Goal: Task Accomplishment & Management: Complete application form

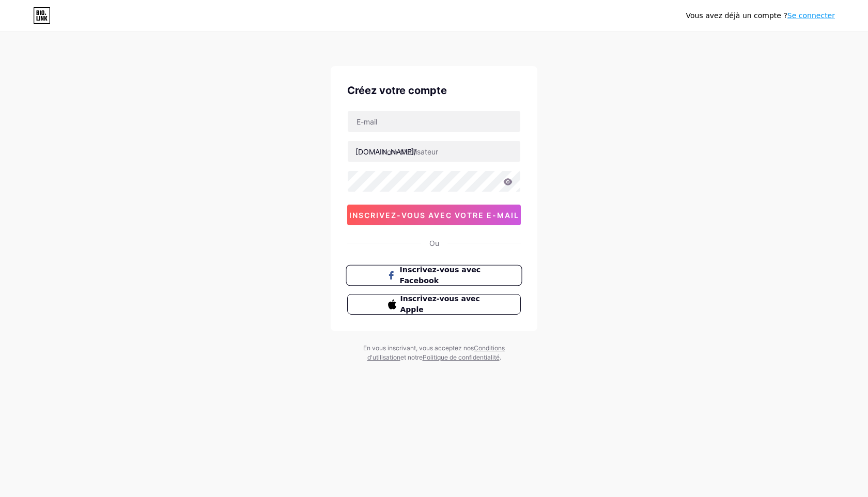
click at [455, 277] on span "Inscrivez-vous avec Facebook" at bounding box center [440, 275] width 81 height 22
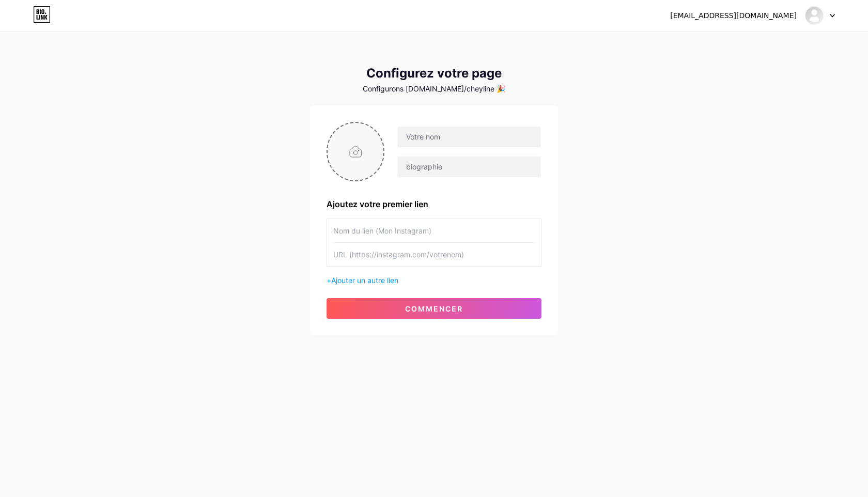
click at [348, 154] on input "file" at bounding box center [355, 151] width 56 height 57
type input "C:\fakepath\LOGO 15:08 N°2.png"
click at [370, 232] on input "text" at bounding box center [433, 230] width 201 height 23
paste input "[URL][DOMAIN_NAME][DOMAIN_NAME]"
type input "[URL][DOMAIN_NAME][DOMAIN_NAME]"
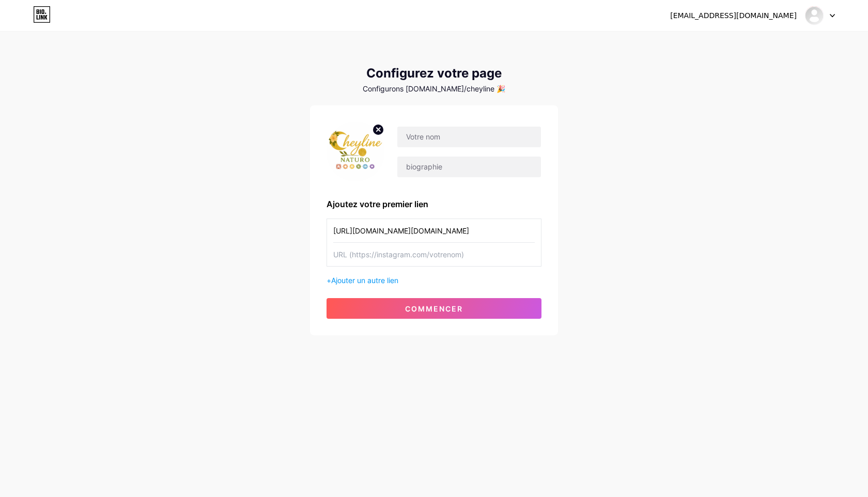
drag, startPoint x: 509, startPoint y: 233, endPoint x: 285, endPoint y: 227, distance: 223.7
click at [285, 227] on div "cheyline.naturo@gmail.com Tableau de bord Déconnexion Configurez votre page Con…" at bounding box center [434, 184] width 868 height 368
click at [353, 258] on input "text" at bounding box center [433, 254] width 201 height 23
paste input "[URL][DOMAIN_NAME][DOMAIN_NAME]"
type input "[URL][DOMAIN_NAME][DOMAIN_NAME]"
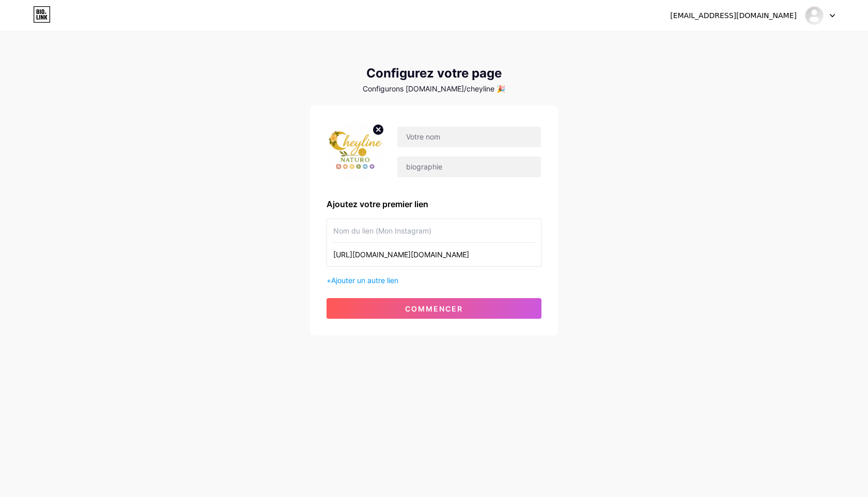
click at [384, 229] on input "text" at bounding box center [433, 230] width 201 height 23
type input "Cheyline Naturo"
click at [384, 277] on font "Ajouter un autre lien" at bounding box center [364, 280] width 67 height 9
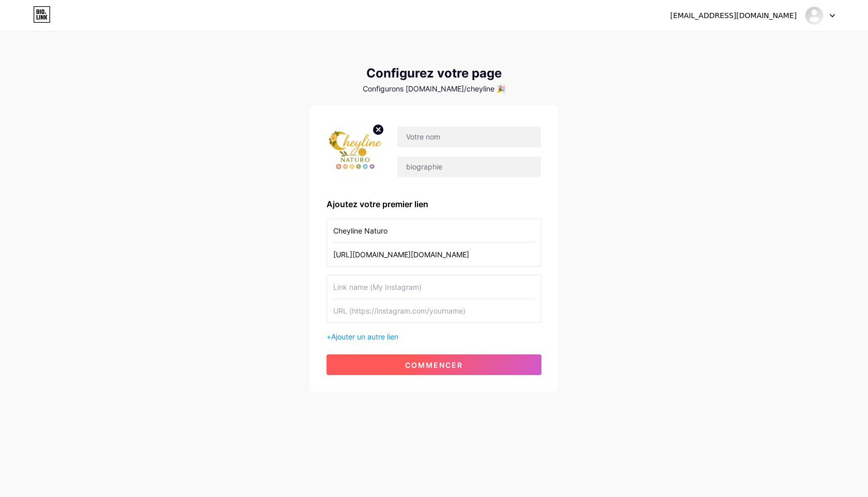
click at [417, 362] on font "commencer" at bounding box center [434, 364] width 58 height 9
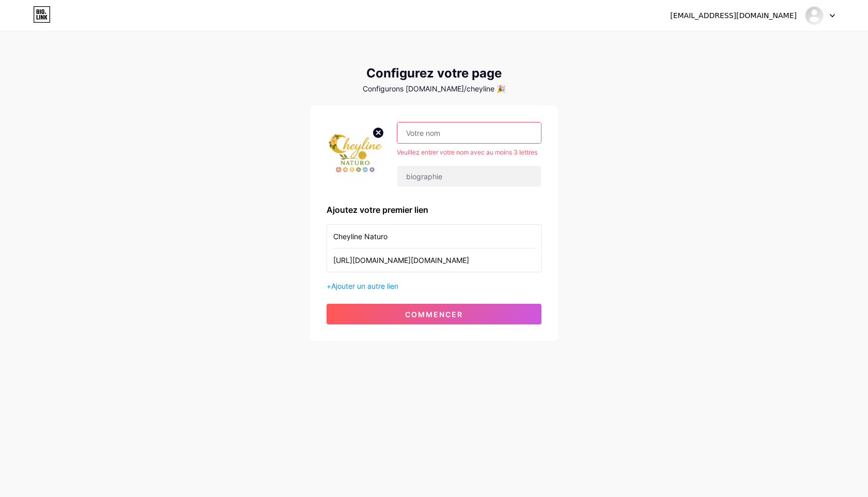
click at [495, 138] on input "text" at bounding box center [469, 132] width 144 height 21
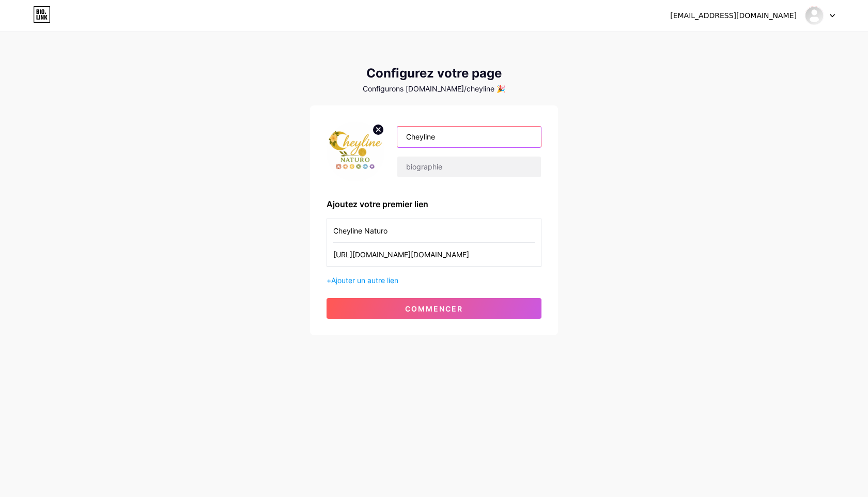
type input "Cheyline"
drag, startPoint x: 731, startPoint y: 197, endPoint x: 709, endPoint y: 195, distance: 21.8
click at [728, 197] on div "cheyline.naturo@gmail.com Tableau de bord Déconnexion Configurez votre page Con…" at bounding box center [434, 184] width 868 height 368
click at [480, 173] on input "text" at bounding box center [469, 166] width 144 height 21
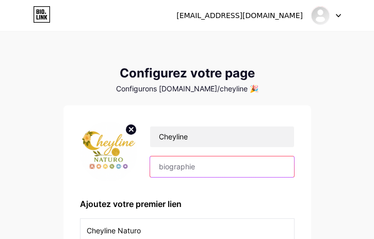
click at [187, 169] on input "text" at bounding box center [222, 166] width 144 height 21
paste input "👋 Bonjour et bienvenue ✨ Je suis Cheyline, naturopathe holistique & énergéticie…"
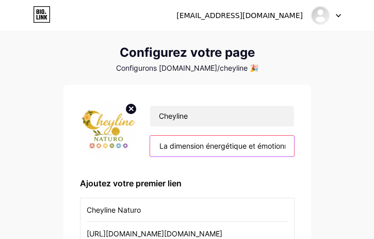
scroll to position [10, 0]
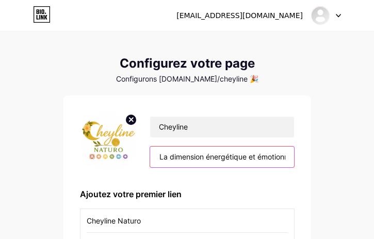
click at [224, 155] on input "👋 Bonjour et bienvenue ✨ Je suis Cheyline, naturopathe holistique & énergéticie…" at bounding box center [222, 157] width 144 height 21
click at [278, 154] on input "👋 Bonjour et bienvenue ✨ Je suis Cheyline, naturopathe holistique & énergéticie…" at bounding box center [222, 157] width 144 height 21
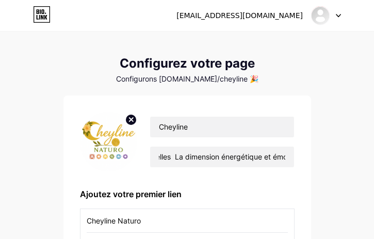
scroll to position [0, 0]
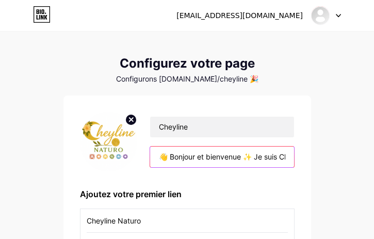
click at [209, 157] on input "👋 Bonjour et bienvenue ✨ Je suis Cheyline, naturopathe holistique & énergéticie…" at bounding box center [222, 157] width 144 height 21
click at [208, 157] on input "👋 Bonjour et bienvenue ✨ Je suis Cheyline, naturopathe holistique & énergéticie…" at bounding box center [222, 157] width 144 height 21
paste input "text"
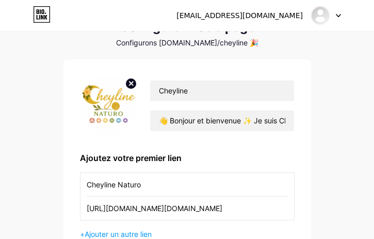
scroll to position [36, 0]
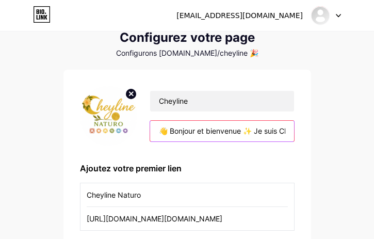
click at [271, 134] on input "👋 Bonjour et bienvenue ✨ Je suis Cheyline, naturopathe holistique & énergéticie…" at bounding box center [222, 131] width 144 height 21
drag, startPoint x: 275, startPoint y: 132, endPoint x: 328, endPoint y: 132, distance: 53.2
click at [332, 131] on div "cheyline.naturo@gmail.com Tableau de bord Déconnexion Configurez votre page Con…" at bounding box center [187, 148] width 374 height 368
click at [285, 131] on input "👋 Bonjour et bienvenue ✨ Je suis Cheyline, naturopathe holistique & énergéticie…" at bounding box center [222, 131] width 144 height 21
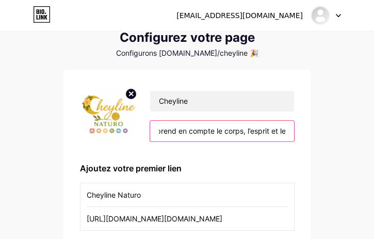
paste input "🌸 Mon objectif : vous aider à mieux comprendre votre corps et vos émotions pour…"
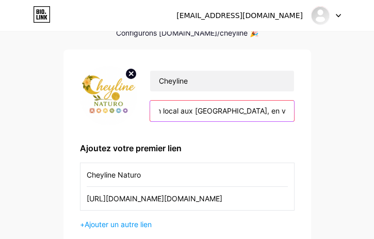
drag, startPoint x: 266, startPoint y: 109, endPoint x: 219, endPoint y: 109, distance: 47.5
click at [219, 109] on input "👋 Bonjour et bienvenue ✨ Je suis Cheyline, naturopathe holistique & énergéticie…" at bounding box center [222, 111] width 144 height 21
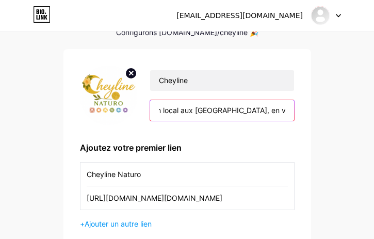
scroll to position [0, 1561]
click at [285, 111] on input "👋 Bonjour et bienvenue ✨ Je suis Cheyline, naturopathe holistique & énergéticie…" at bounding box center [222, 110] width 144 height 21
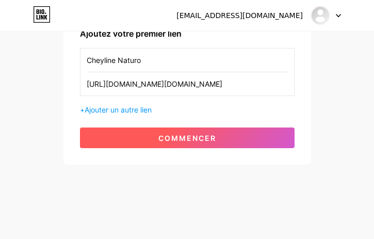
type input "👋 Bonjour et bienvenue ✨ Je suis Cheyline, naturopathe holistique & énergéticie…"
click at [187, 135] on font "commencer" at bounding box center [188, 138] width 58 height 9
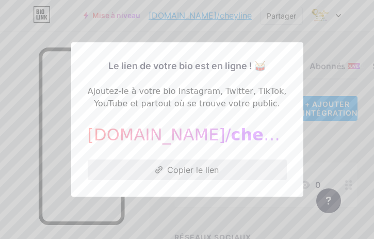
click at [187, 175] on button "Copier le lien" at bounding box center [187, 170] width 199 height 21
click at [195, 171] on font "Copier le lien" at bounding box center [193, 170] width 52 height 10
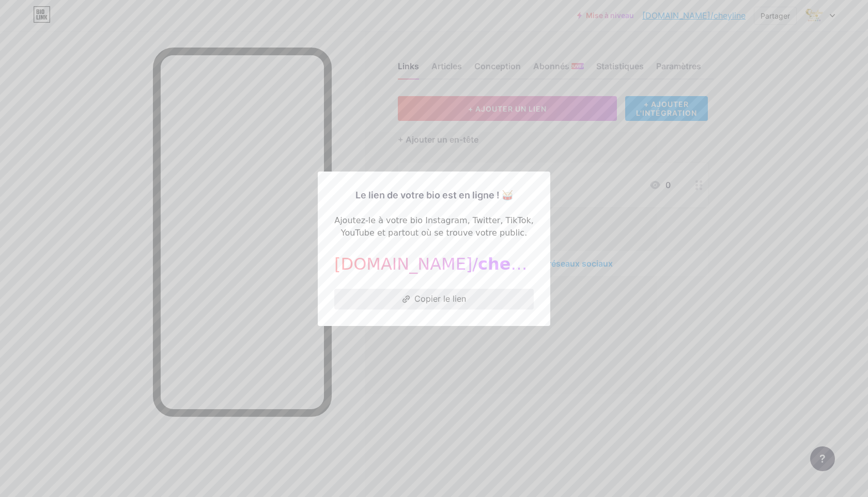
click at [388, 299] on button "Copier le lien" at bounding box center [433, 299] width 199 height 21
click at [350, 148] on div at bounding box center [434, 248] width 868 height 497
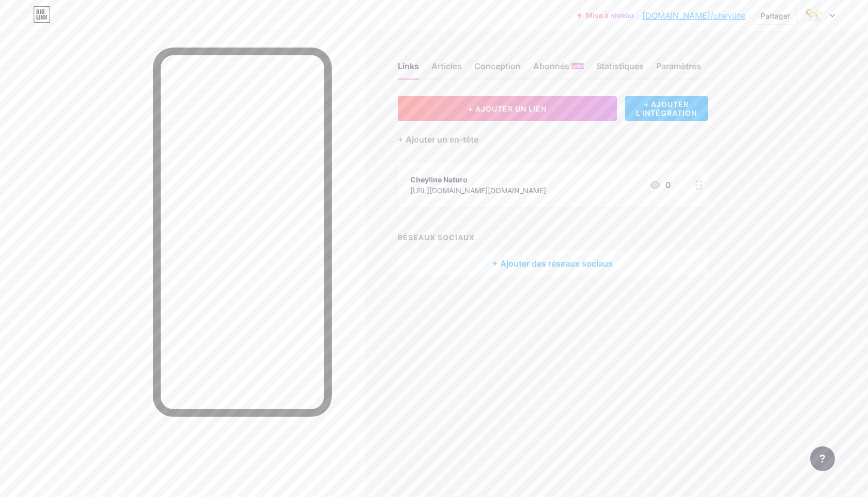
click at [502, 181] on div "Cheyline Naturo" at bounding box center [478, 179] width 136 height 11
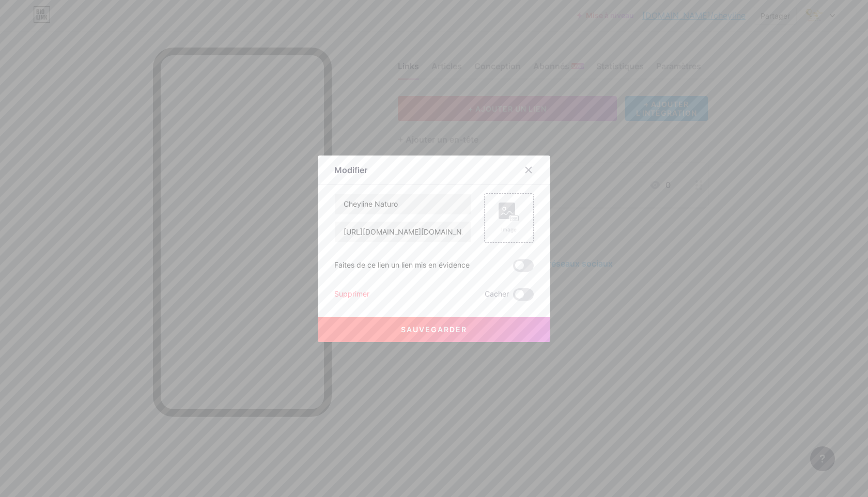
click at [436, 264] on font "Faites de ce lien un lien mis en évidence" at bounding box center [401, 264] width 135 height 9
click at [379, 265] on font "Faites de ce lien un lien mis en évidence" at bounding box center [401, 264] width 135 height 9
click at [531, 169] on icon at bounding box center [528, 170] width 8 height 8
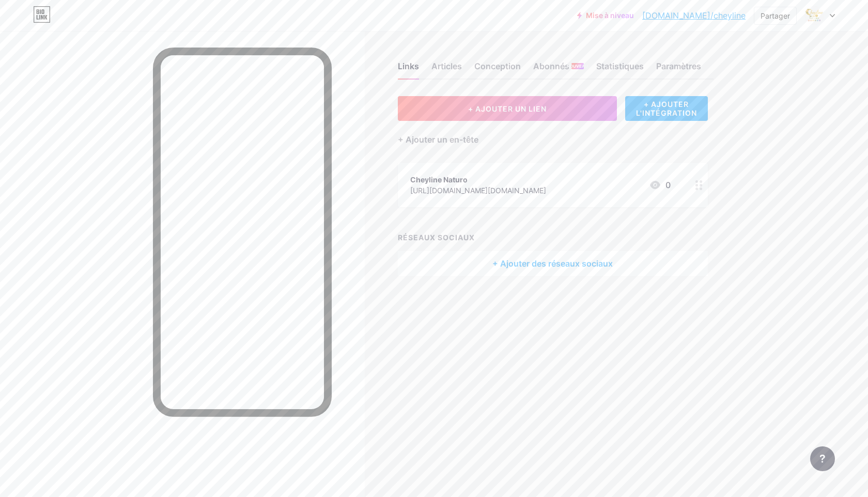
click at [546, 183] on div "Cheyline Naturo" at bounding box center [478, 179] width 136 height 11
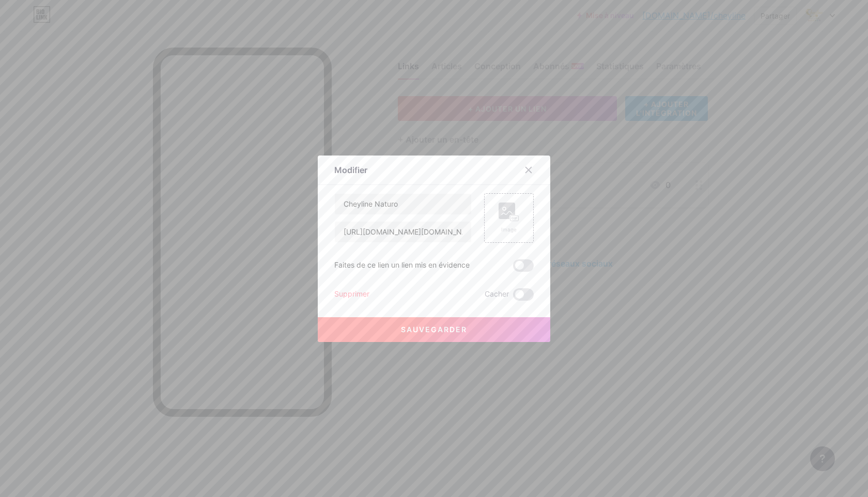
drag, startPoint x: 533, startPoint y: 172, endPoint x: 501, endPoint y: 172, distance: 32.0
click at [531, 171] on div at bounding box center [528, 170] width 19 height 19
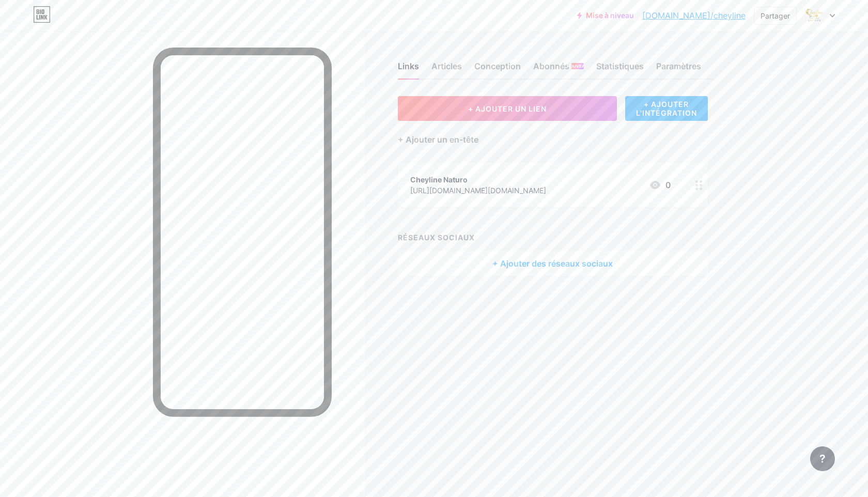
click at [462, 185] on div "[URL][DOMAIN_NAME][DOMAIN_NAME]" at bounding box center [478, 190] width 136 height 11
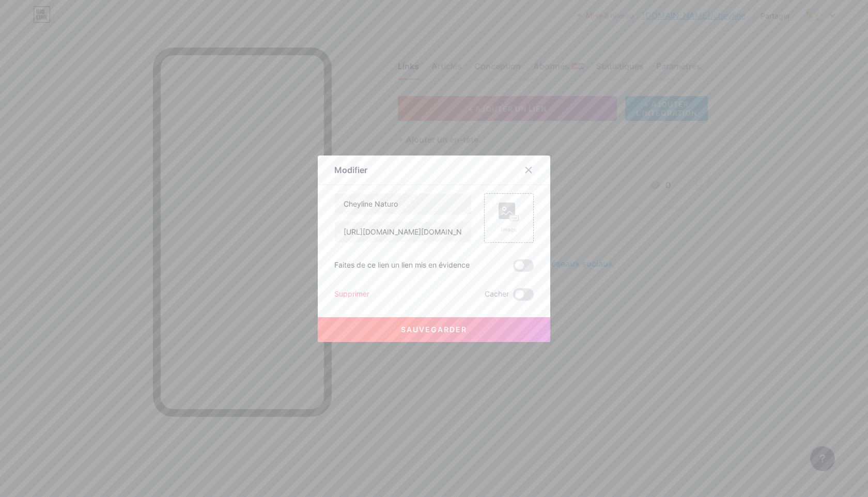
click at [393, 274] on div "Cheyline Naturo https://www.instagram.com/cheyline.naturo/ Image Faites de ce l…" at bounding box center [433, 246] width 199 height 107
click at [393, 267] on font "Faites de ce lien un lien mis en évidence" at bounding box center [401, 264] width 135 height 9
click at [349, 293] on font "Supprimer" at bounding box center [351, 293] width 35 height 9
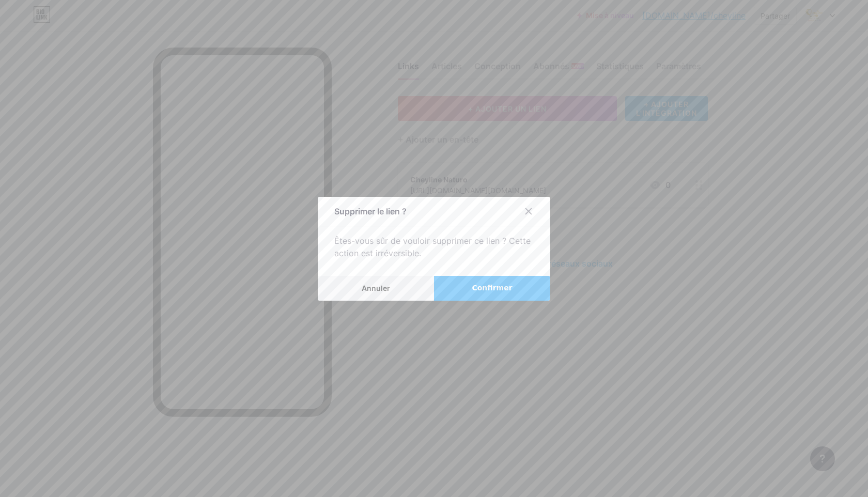
click at [485, 293] on button "Confirmer" at bounding box center [492, 288] width 116 height 25
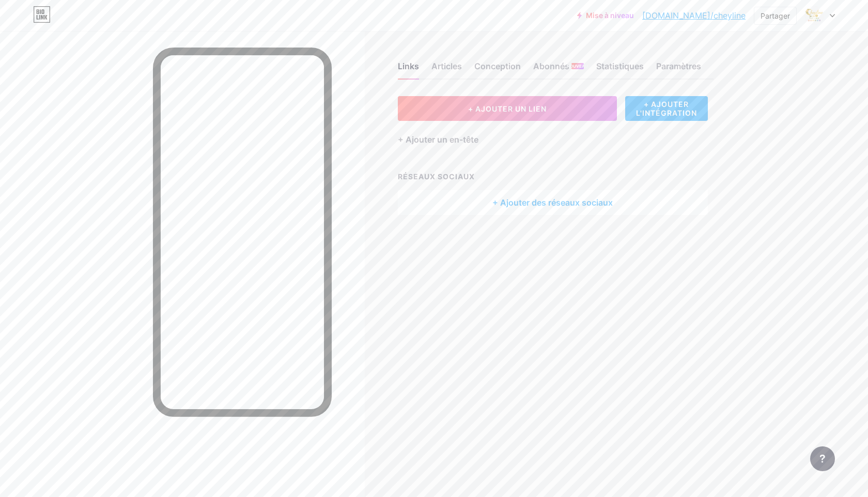
click at [839, 15] on div "Mise à niveau bio.link/cheyli... bio.link/cheyline Partager Changer de compte C…" at bounding box center [434, 15] width 868 height 19
click at [836, 15] on div "Mise à niveau bio.link/cheyli... bio.link/cheyline Partager Changer de compte C…" at bounding box center [434, 15] width 868 height 19
click at [833, 16] on icon at bounding box center [831, 16] width 5 height 4
click at [775, 119] on font "Paramètres du compte" at bounding box center [756, 117] width 80 height 9
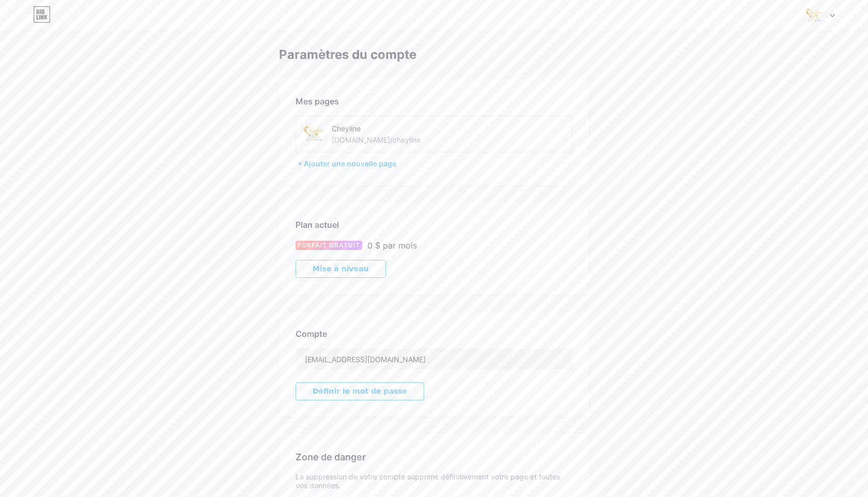
click at [353, 136] on font "[DOMAIN_NAME]/cheyline" at bounding box center [376, 139] width 89 height 9
click at [319, 138] on img at bounding box center [313, 133] width 23 height 23
click at [806, 18] on img at bounding box center [814, 16] width 20 height 20
click at [740, 120] on font "Tableau de bord" at bounding box center [744, 117] width 57 height 9
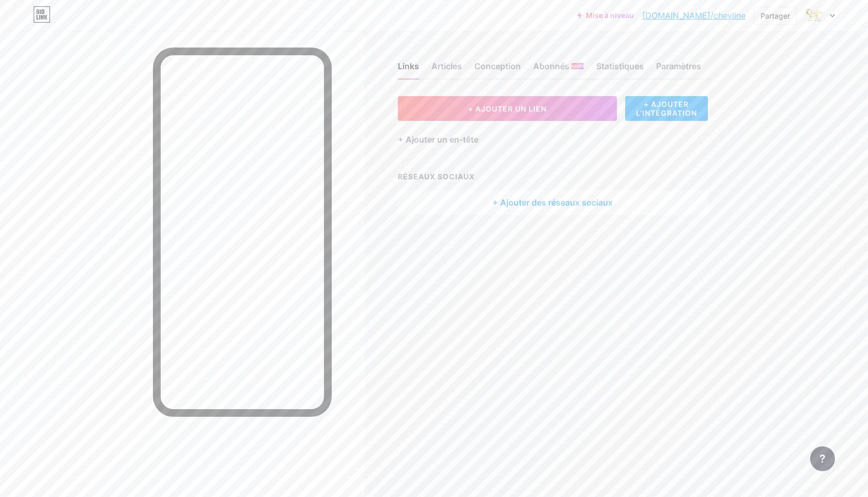
click at [669, 57] on div "Links Articles Conception Abonnés NOUVEAU Statistiques Paramètres" at bounding box center [556, 61] width 316 height 36
click at [673, 68] on font "Paramètres" at bounding box center [678, 66] width 45 height 10
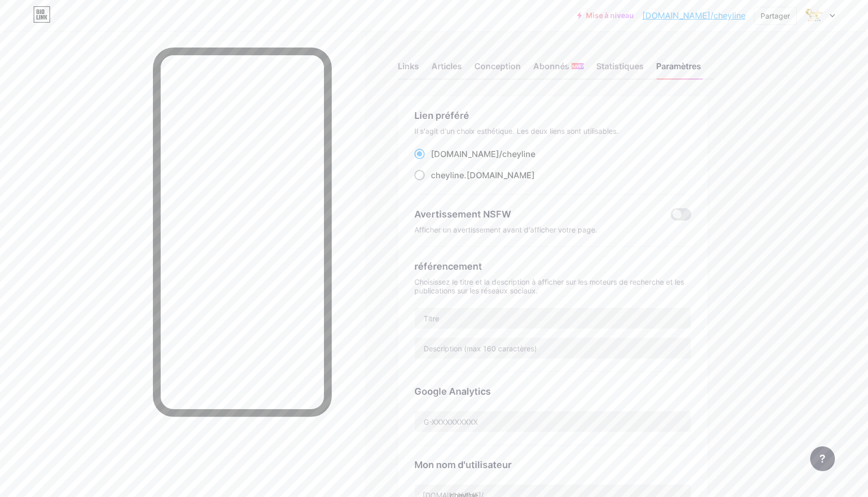
click at [447, 176] on font "cheyline" at bounding box center [447, 175] width 33 height 10
click at [437, 181] on input "cheyline .bio.link" at bounding box center [434, 184] width 7 height 7
radio input "true"
click at [624, 65] on font "Statistiques" at bounding box center [620, 66] width 48 height 10
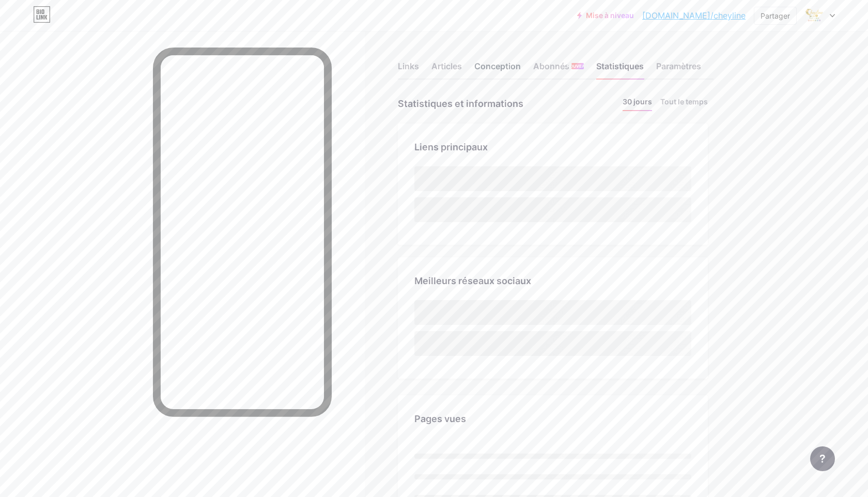
click at [496, 69] on font "Conception" at bounding box center [497, 66] width 46 height 10
click at [453, 68] on font "Articles" at bounding box center [446, 66] width 30 height 10
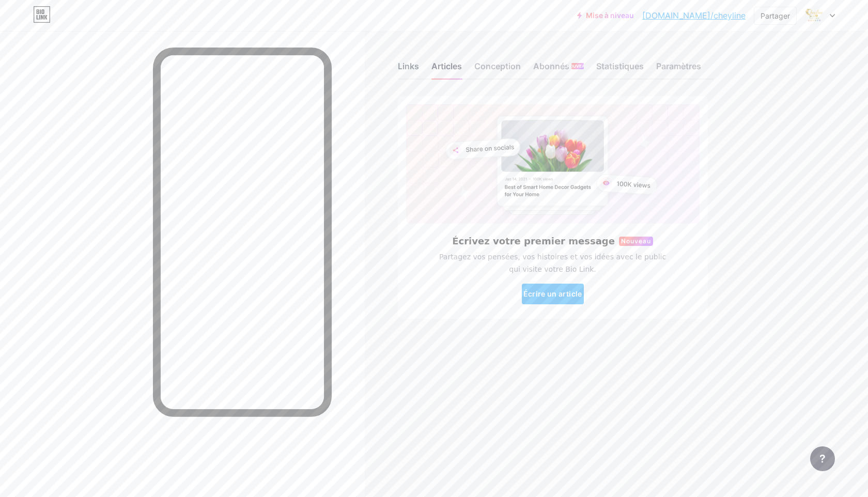
click at [404, 66] on font "Links" at bounding box center [408, 66] width 21 height 10
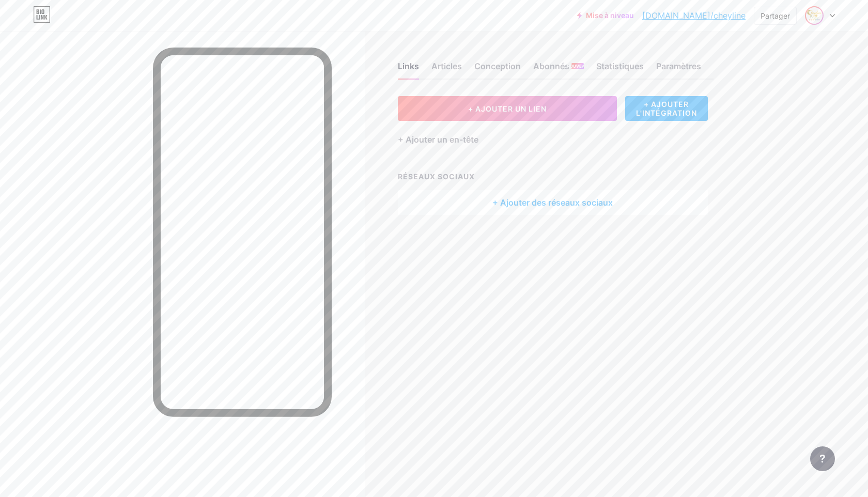
click at [812, 14] on img at bounding box center [814, 15] width 17 height 17
click at [823, 65] on icon at bounding box center [821, 66] width 5 height 4
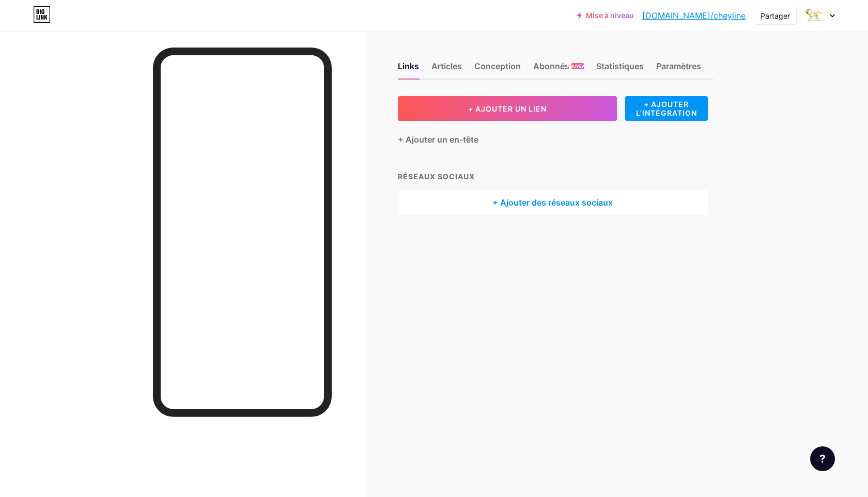
click at [39, 15] on icon at bounding box center [42, 14] width 18 height 17
click at [555, 65] on font "Abonnés" at bounding box center [551, 66] width 36 height 10
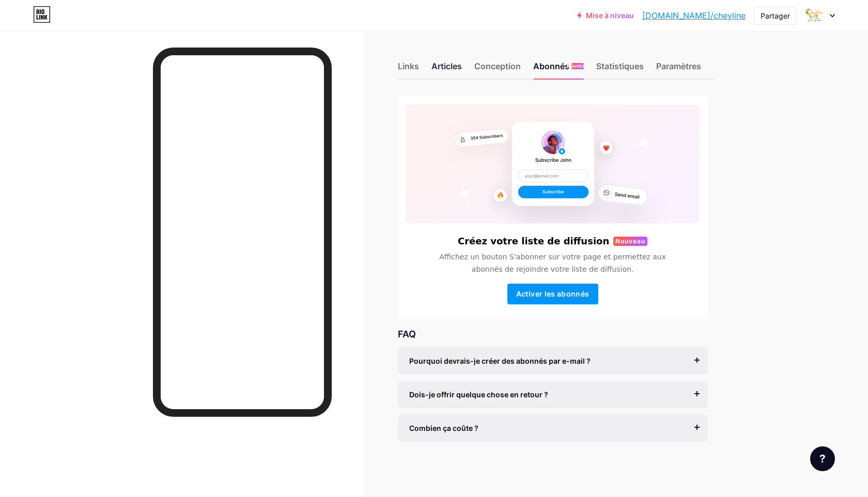
click at [446, 63] on font "Articles" at bounding box center [446, 66] width 30 height 10
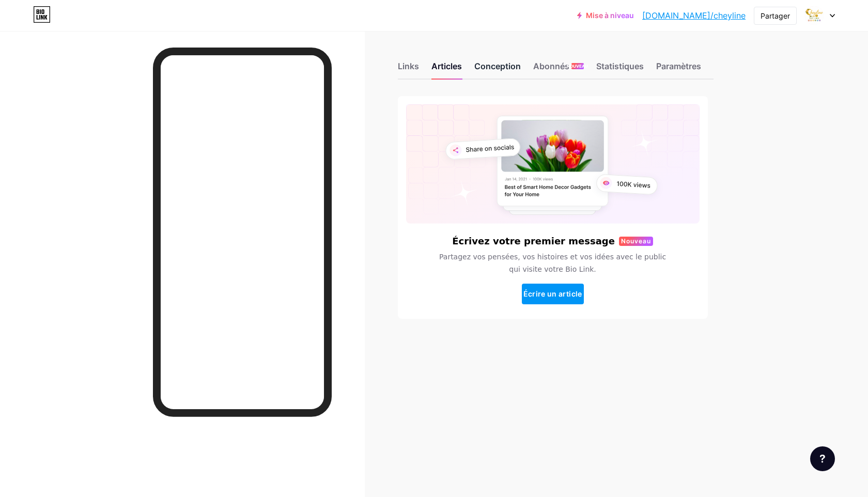
click at [493, 66] on font "Conception" at bounding box center [497, 66] width 46 height 10
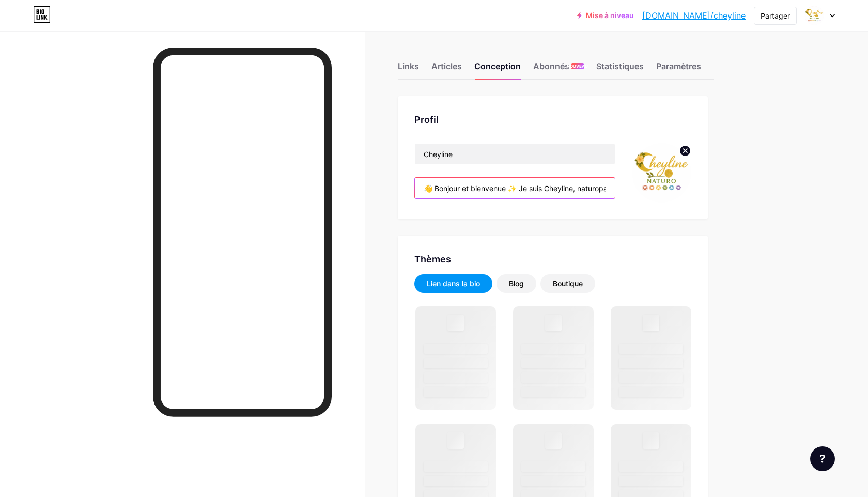
click at [563, 192] on input "👋 Bonjour et bienvenue ✨ Je suis Cheyline, naturopathe holistique & énergéticie…" at bounding box center [515, 188] width 200 height 21
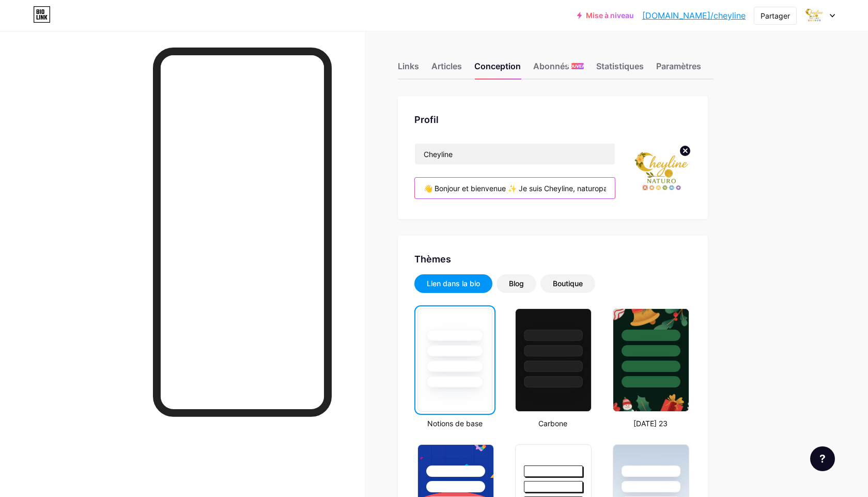
click at [517, 190] on input "👋 Bonjour et bienvenue ✨ Je suis Cheyline, naturopathe holistique & énergéticie…" at bounding box center [515, 188] width 200 height 21
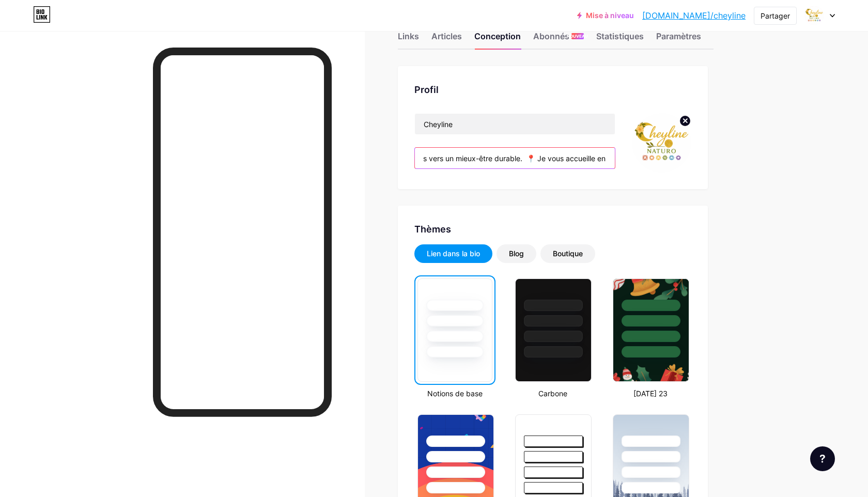
scroll to position [0, 1546]
drag, startPoint x: 598, startPoint y: 158, endPoint x: 671, endPoint y: 156, distance: 72.8
click at [679, 155] on div "Cheyline 👋 Bonjour et bienvenue ✨ Je suis Cheyline, naturopathe holistique & én…" at bounding box center [552, 142] width 277 height 59
drag, startPoint x: 590, startPoint y: 159, endPoint x: 570, endPoint y: 160, distance: 20.2
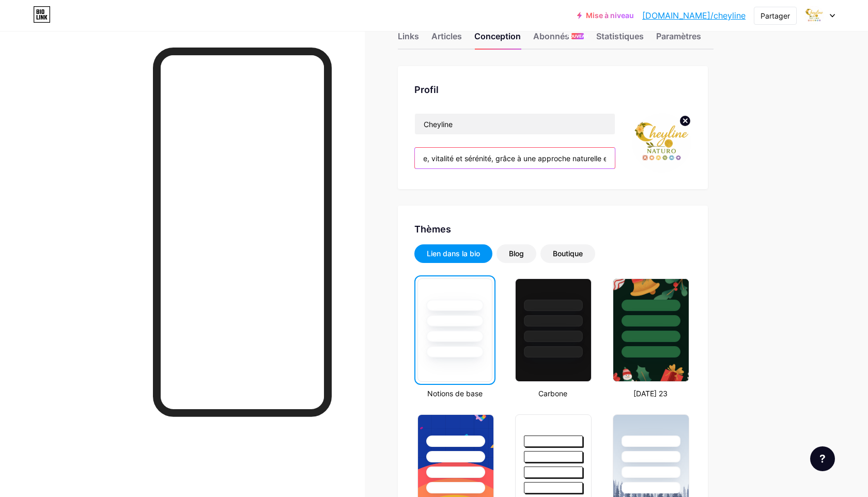
click at [571, 159] on input "👋 Bonjour et bienvenue ✨ Je suis Cheyline, naturopathe holistique & énergéticie…" at bounding box center [515, 158] width 200 height 21
click at [539, 159] on input "👋 Bonjour et bienvenue ✨ Je suis Cheyline, naturopathe holistique & énergéticie…" at bounding box center [515, 158] width 200 height 21
drag, startPoint x: 556, startPoint y: 158, endPoint x: 598, endPoint y: 158, distance: 41.8
click at [628, 164] on div "Cheyline 👋 Bonjour et bienvenue ✨ Je suis Cheyline, naturopathe holistique & én…" at bounding box center [552, 142] width 277 height 59
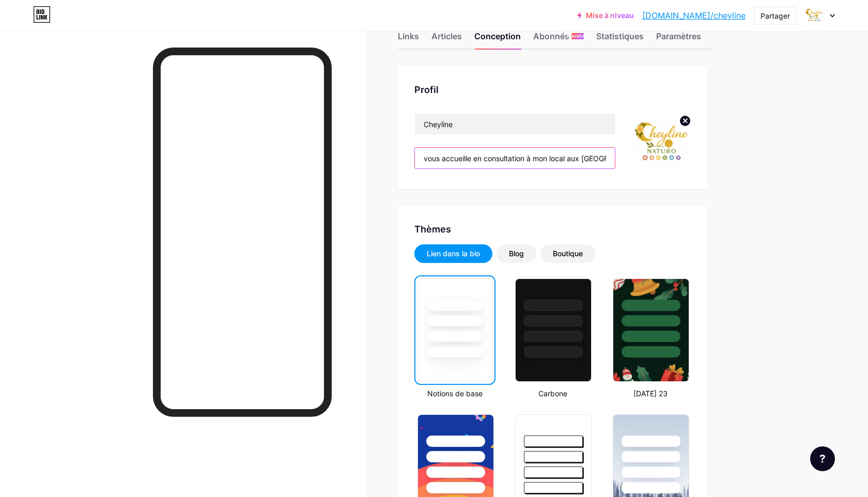
click at [446, 155] on input "👋 Bonjour et bienvenue ✨ Je suis Cheyline, naturopathe holistique & énergéticie…" at bounding box center [515, 158] width 200 height 21
drag, startPoint x: 433, startPoint y: 156, endPoint x: 469, endPoint y: 161, distance: 37.0
click at [430, 152] on input "👋 Bonjour et bienvenue ✨ Je suis Cheyline, naturopathe holistique & énergéticie…" at bounding box center [515, 158] width 200 height 21
drag, startPoint x: 469, startPoint y: 161, endPoint x: 490, endPoint y: 158, distance: 20.5
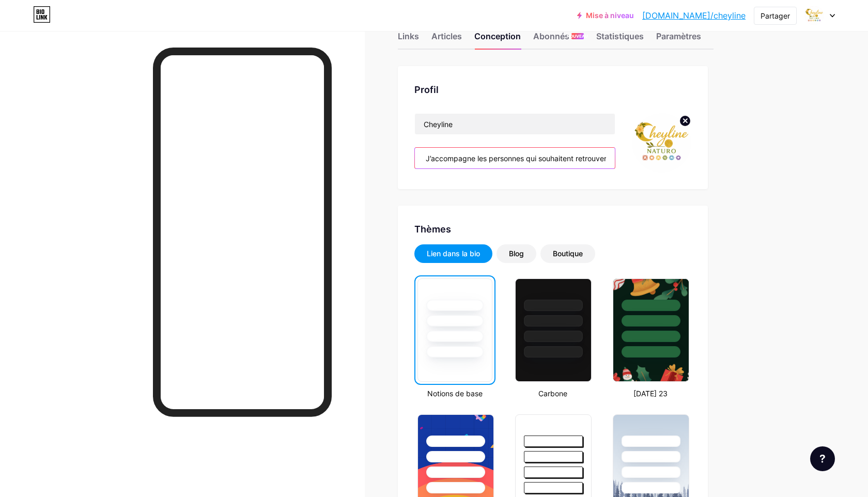
click at [469, 161] on input "👋 Bonjour et bienvenue ✨ Je suis Cheyline, naturopathe holistique & énergéticie…" at bounding box center [515, 158] width 200 height 21
drag, startPoint x: 422, startPoint y: 160, endPoint x: 559, endPoint y: 165, distance: 137.5
click at [556, 166] on input "👋 Bonjour et bienvenue ✨ Je suis Cheyline, naturopathe holistique & énergéticie…" at bounding box center [515, 158] width 200 height 21
click at [585, 160] on input "👋 Bonjour et bienvenue ✨ Je suis Cheyline, naturopathe holistique & énergéticie…" at bounding box center [515, 158] width 200 height 21
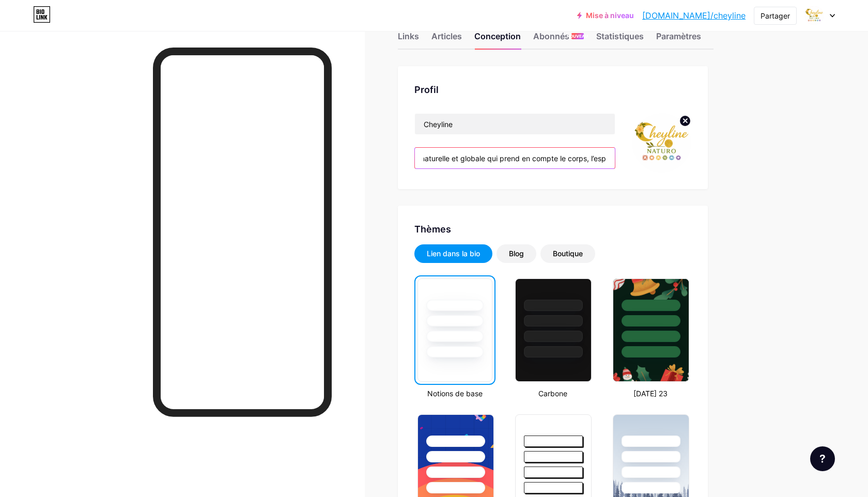
scroll to position [0, 867]
drag, startPoint x: 536, startPoint y: 158, endPoint x: 529, endPoint y: 158, distance: 6.2
click at [529, 158] on input "👋 Bonjour et bienvenue ✨ Je suis Cheyline, naturopathe holistique & énergéticie…" at bounding box center [515, 158] width 200 height 21
click at [538, 159] on input "👋 Bonjour et bienvenue ✨ Je suis Cheyline, naturopathe holistique & énergéticie…" at bounding box center [515, 158] width 200 height 21
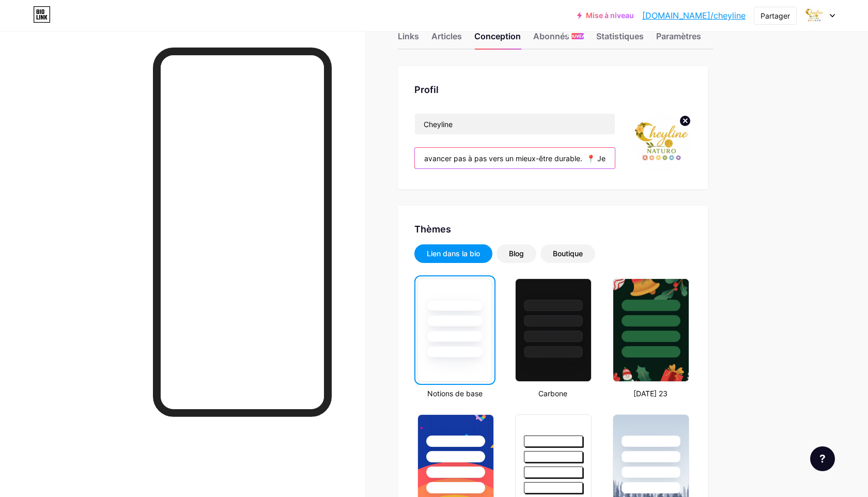
drag, startPoint x: 536, startPoint y: 158, endPoint x: 540, endPoint y: 162, distance: 6.2
click at [540, 161] on input "👋 Bonjour et bienvenue ✨ Je suis Cheyline, naturopathe holistique & énergéticie…" at bounding box center [515, 158] width 200 height 21
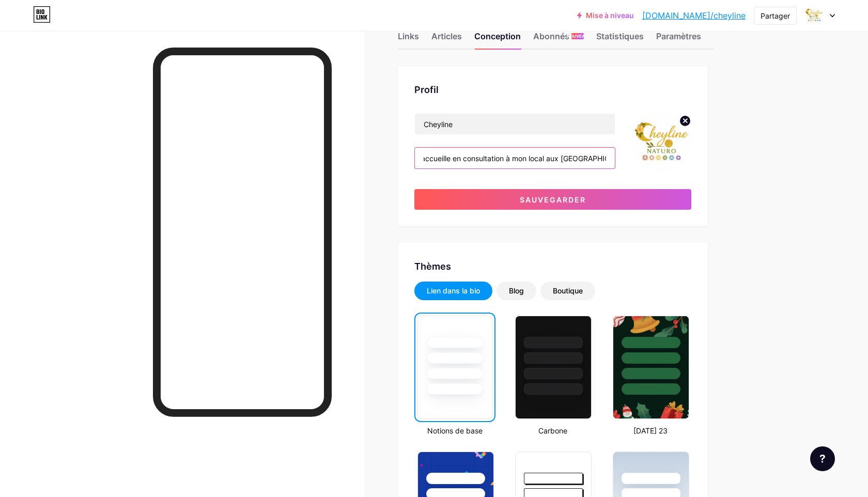
scroll to position [0, 1106]
drag, startPoint x: 537, startPoint y: 164, endPoint x: 614, endPoint y: 159, distance: 77.6
click at [629, 160] on div "Cheyline 👋 Bonjour et bienvenue ✨ Je suis Cheyline, naturopathe holistique & én…" at bounding box center [552, 142] width 277 height 59
click at [612, 160] on input "👋 Bonjour et bienvenue ✨ Je suis Cheyline, naturopathe holistique & énergéticie…" at bounding box center [515, 158] width 200 height 21
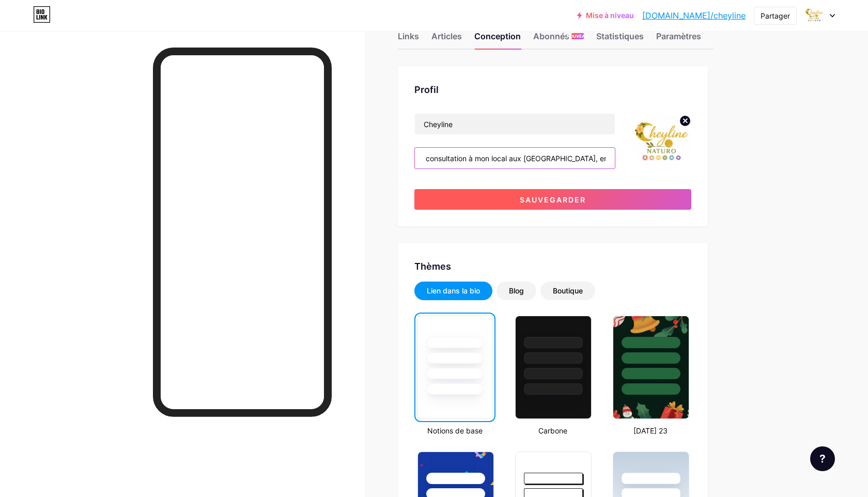
type input "👋 Bonjour et bienvenue ✨ Je suis Cheyline, naturopathe holistique & énergéticie…"
click at [582, 202] on font "Sauvegarder" at bounding box center [553, 199] width 66 height 9
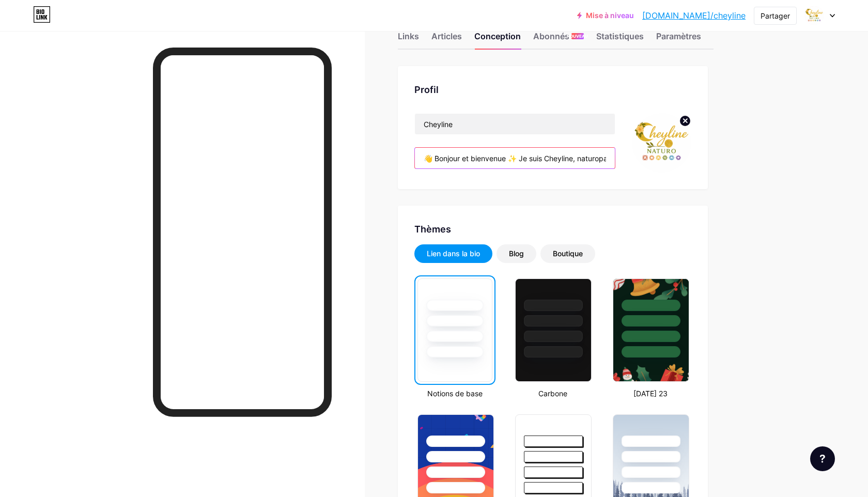
click at [518, 158] on input "👋 Bonjour et bienvenue ✨ Je suis Cheyline, naturopathe holistique & énergéticie…" at bounding box center [515, 158] width 200 height 21
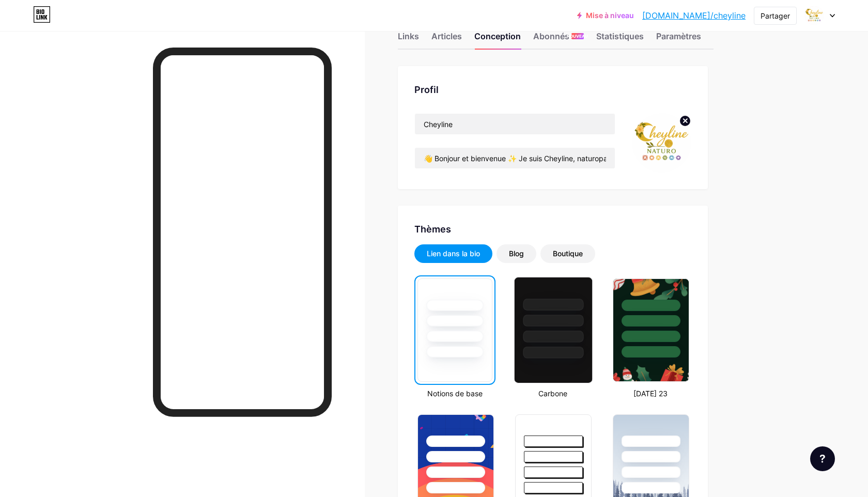
click at [525, 337] on div at bounding box center [553, 337] width 60 height 12
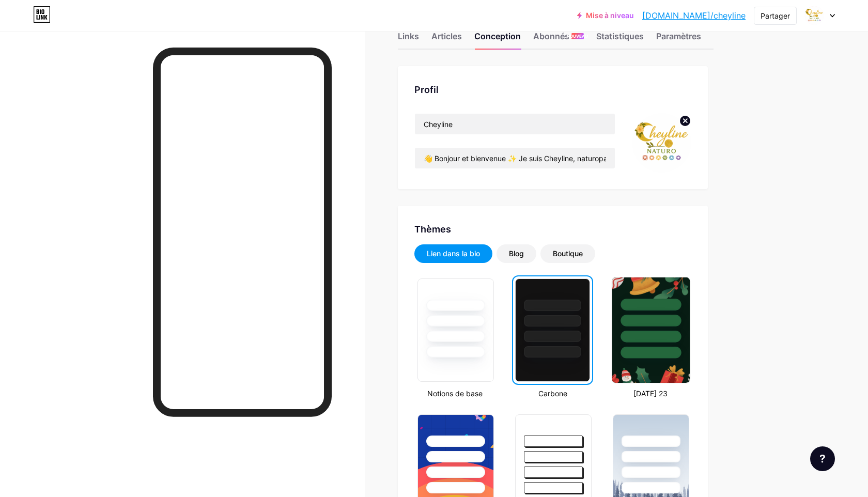
click at [619, 332] on div at bounding box center [650, 317] width 77 height 81
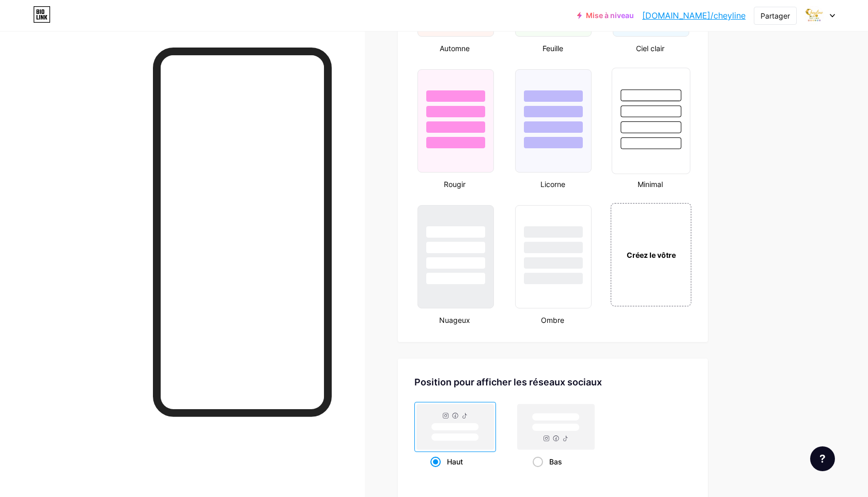
scroll to position [1046, 0]
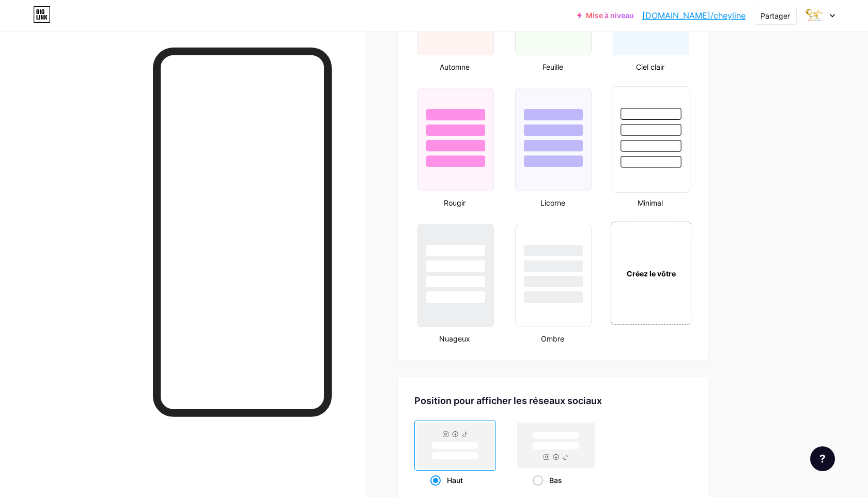
click at [640, 155] on div at bounding box center [650, 127] width 77 height 81
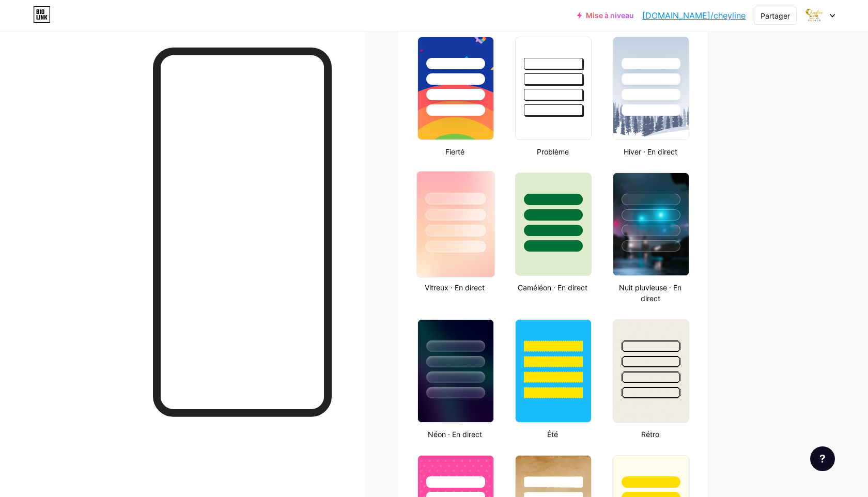
scroll to position [394, 0]
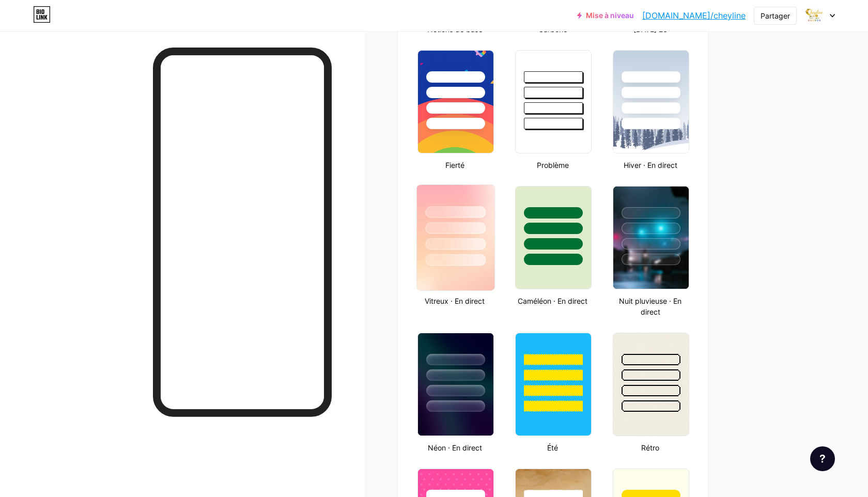
click at [452, 243] on div at bounding box center [455, 244] width 60 height 12
click at [629, 368] on div at bounding box center [650, 372] width 77 height 81
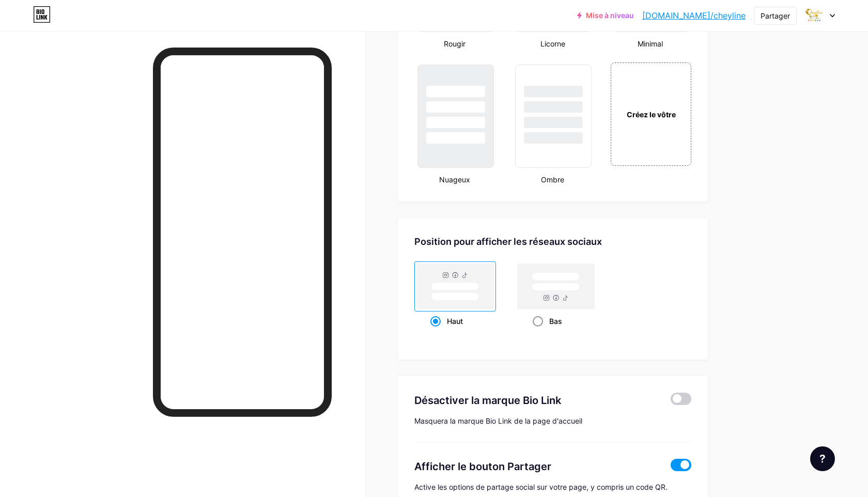
scroll to position [1208, 0]
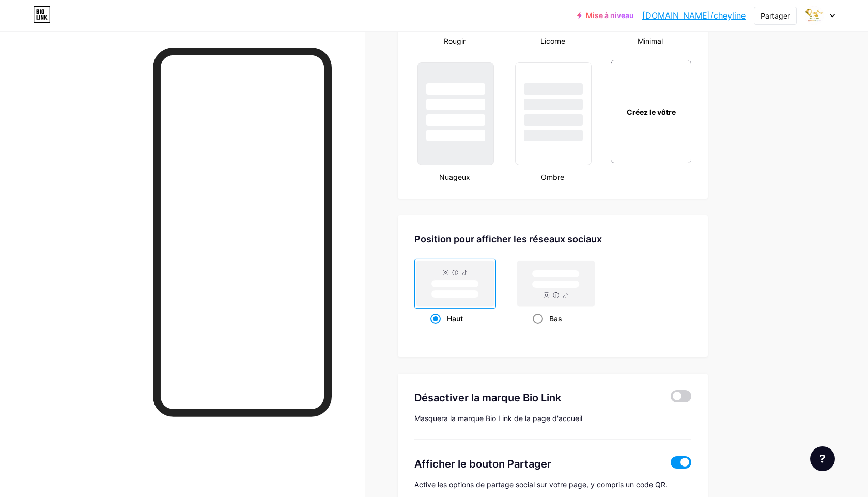
click at [531, 290] on rect at bounding box center [555, 283] width 77 height 45
click at [532, 328] on input "Bas" at bounding box center [535, 331] width 7 height 7
radio input "true"
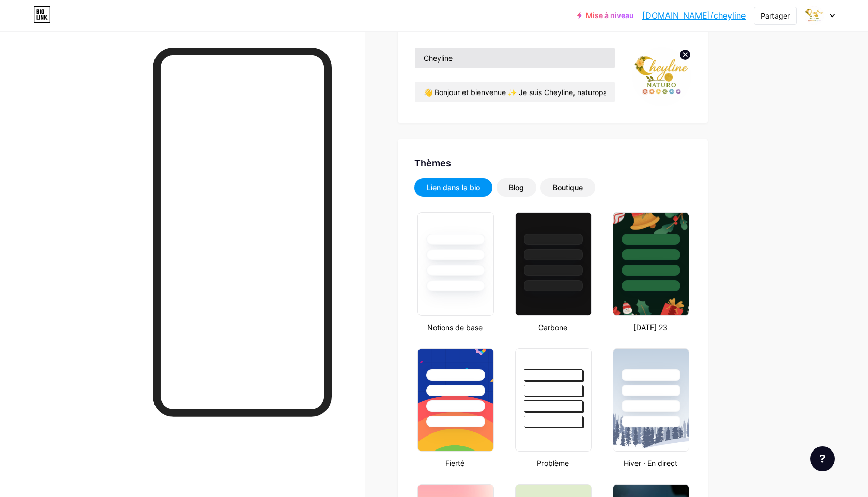
scroll to position [0, 0]
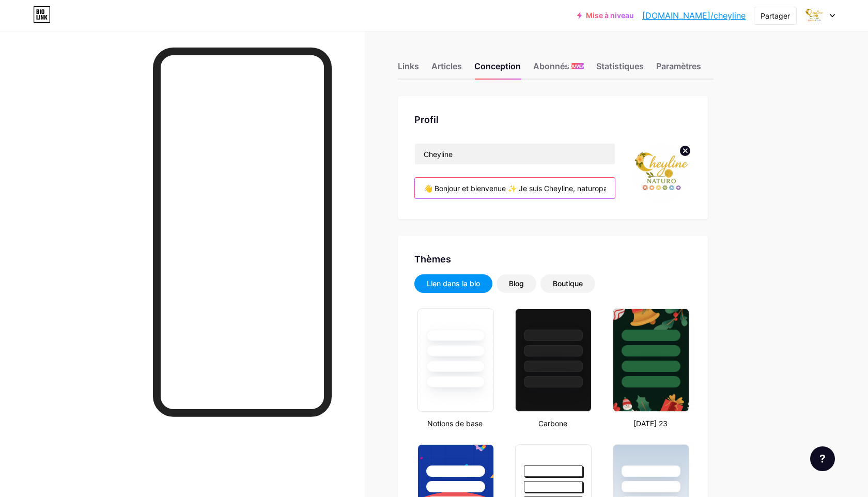
click at [511, 189] on input "👋 Bonjour et bienvenue ✨ Je suis Cheyline, naturopathe holistique & énergéticie…" at bounding box center [515, 188] width 200 height 21
drag, startPoint x: 570, startPoint y: 188, endPoint x: 634, endPoint y: 186, distance: 63.5
click at [634, 186] on div "Cheyline 👋 Bonjour et bienvenue ✨ Je suis Cheyline, naturopathe holistique & én…" at bounding box center [552, 172] width 277 height 59
click at [564, 187] on input "👋 Bonjour et bienvenue ✨ Je suis Cheyline, naturopathe holistique & énergéticie…" at bounding box center [515, 188] width 200 height 21
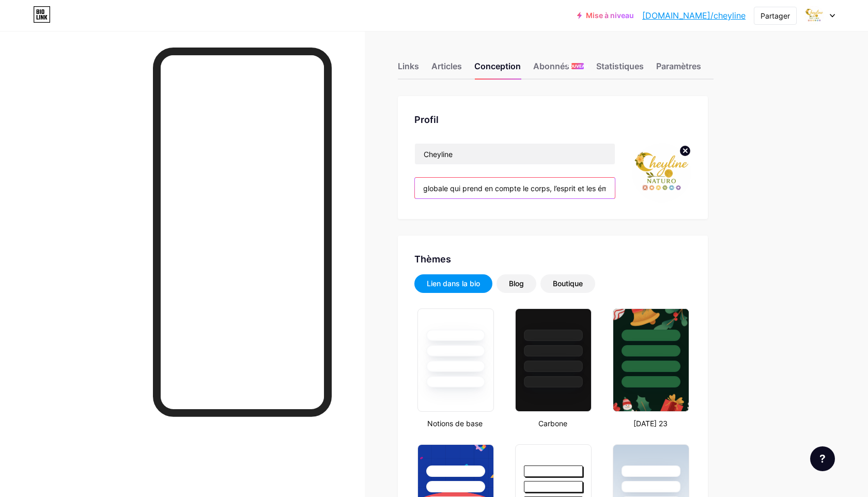
drag, startPoint x: 593, startPoint y: 187, endPoint x: 676, endPoint y: 186, distance: 82.6
click at [676, 186] on div "Cheyline 👋 Bonjour et bienvenue ✨ Je suis Cheyline, naturopathe holistique & én…" at bounding box center [552, 172] width 277 height 59
click at [596, 189] on input "👋 Bonjour et bienvenue ✨ Je suis Cheyline, naturopathe holistique & énergéticie…" at bounding box center [515, 188] width 200 height 21
drag, startPoint x: 593, startPoint y: 189, endPoint x: 635, endPoint y: 189, distance: 41.8
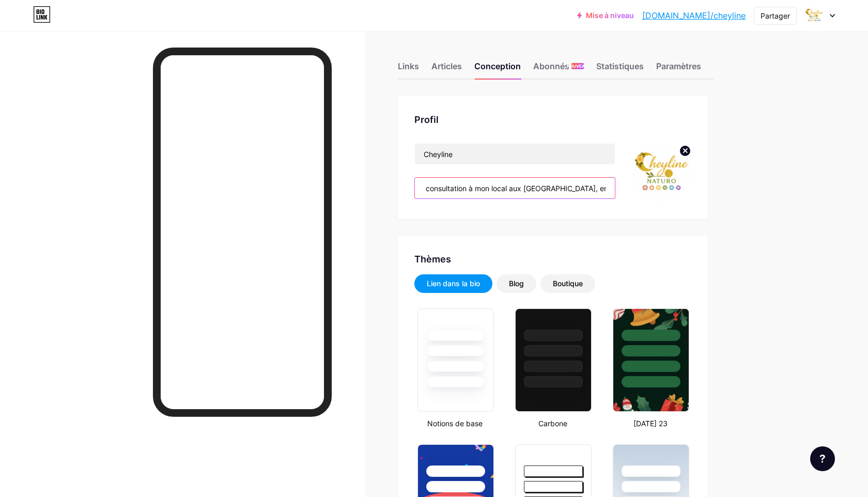
click at [635, 189] on div "Cheyline 👋 Bonjour et bienvenue ✨ Je suis Cheyline, naturopathe holistique & én…" at bounding box center [552, 172] width 277 height 59
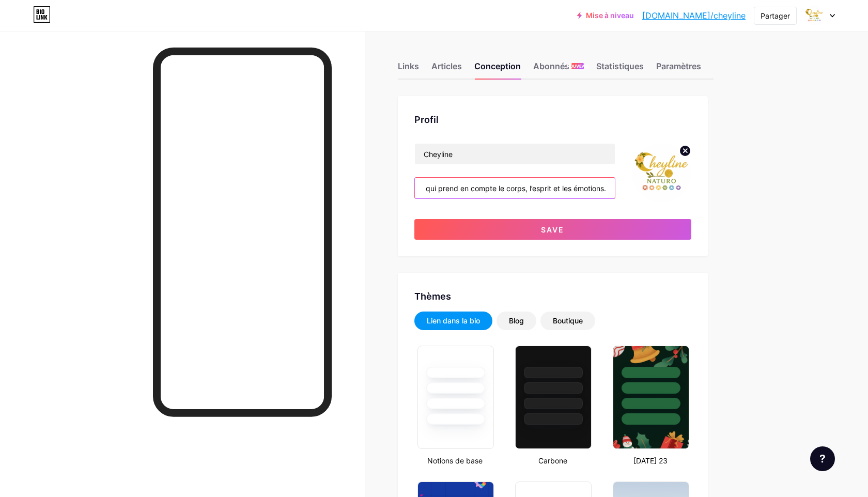
scroll to position [0, 798]
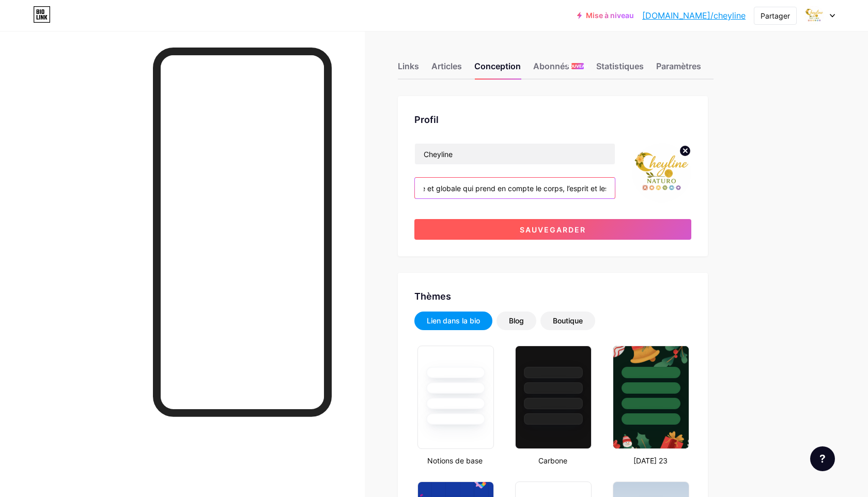
type input "👋 Bonjour et bienvenue ✨ Je suis Cheyline, naturopathe holistique & énergéticie…"
click at [600, 225] on button "Sauvegarder" at bounding box center [552, 229] width 277 height 21
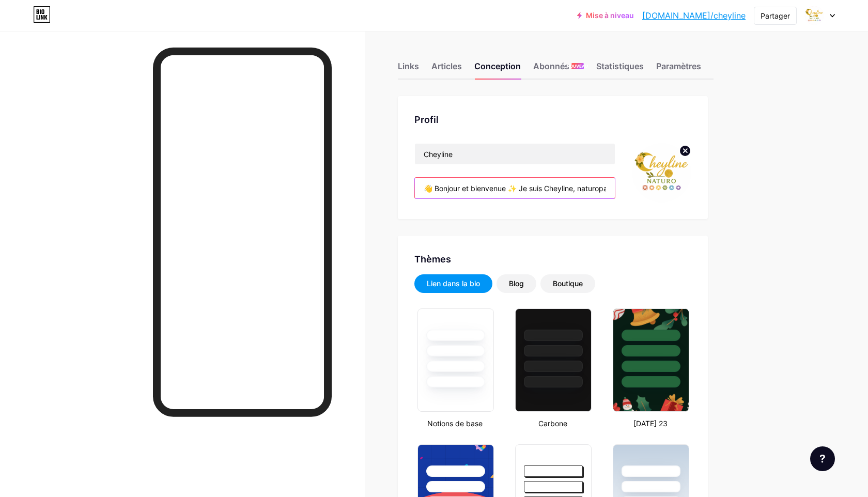
click at [513, 192] on input "👋 Bonjour et bienvenue ✨ Je suis Cheyline, naturopathe holistique & énergéticie…" at bounding box center [515, 188] width 200 height 21
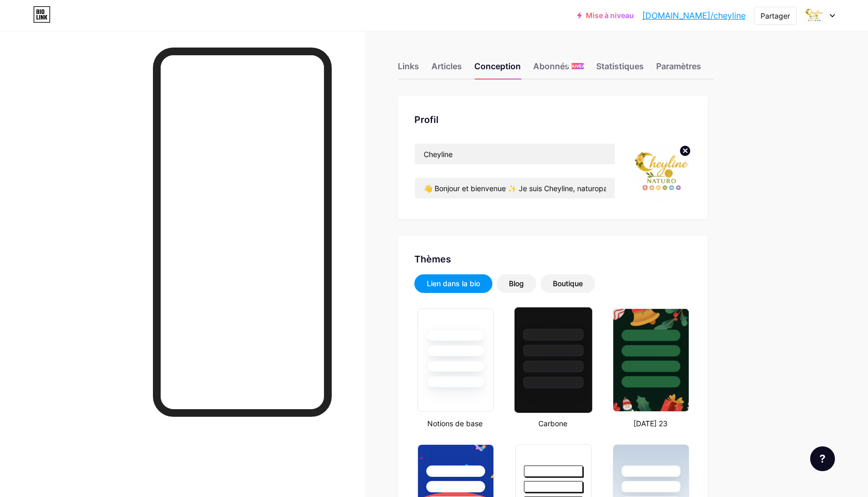
click at [527, 348] on div at bounding box center [553, 350] width 60 height 12
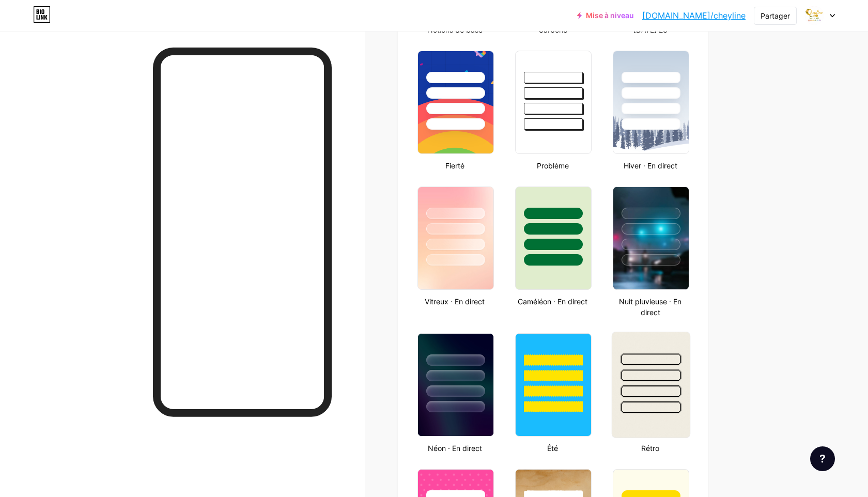
scroll to position [392, 0]
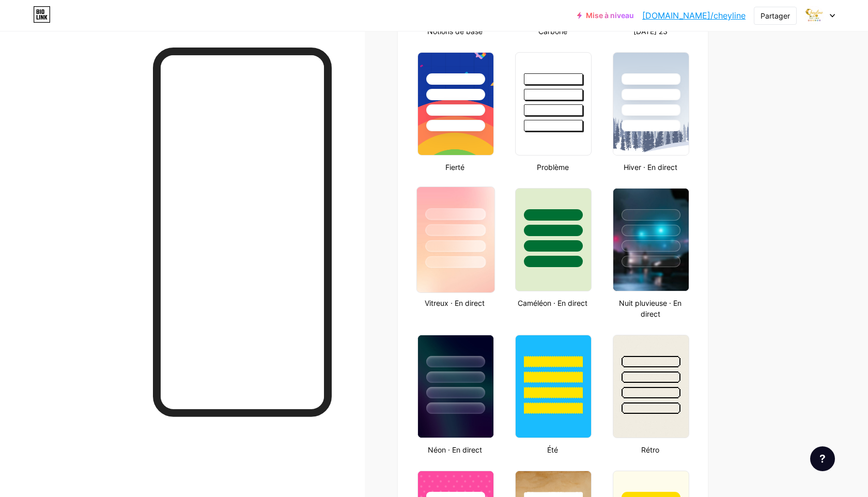
click at [461, 224] on div at bounding box center [455, 230] width 60 height 12
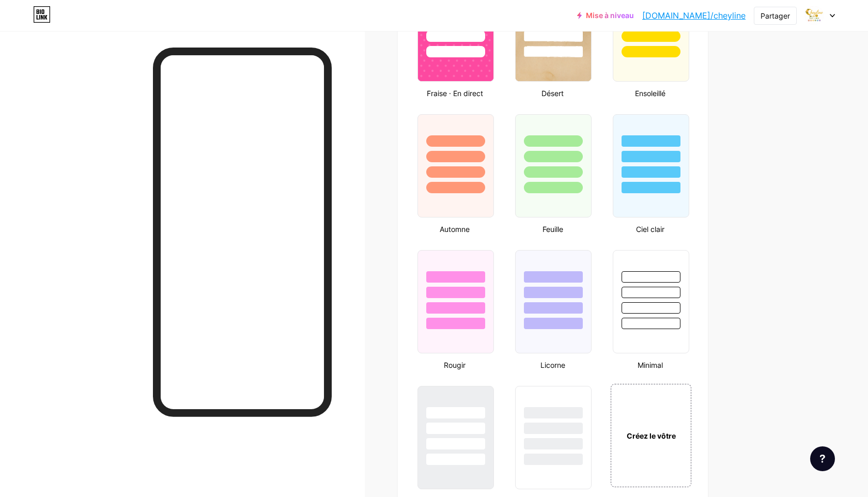
scroll to position [904, 0]
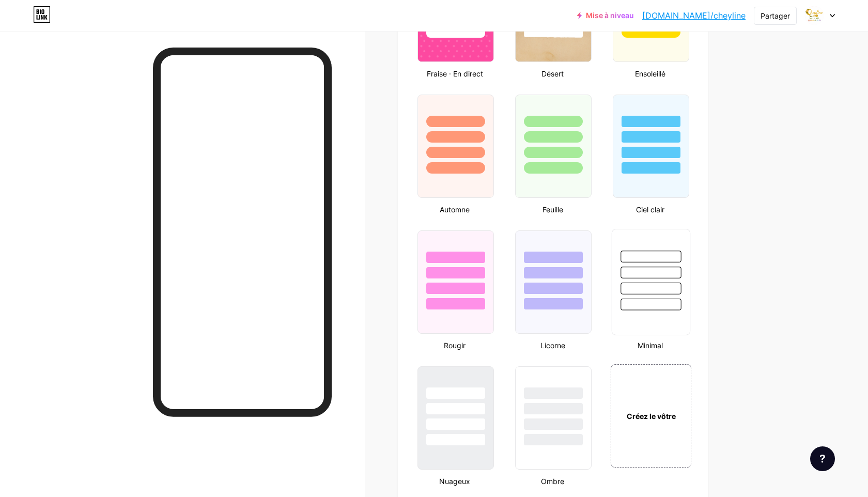
click at [655, 281] on div at bounding box center [650, 269] width 77 height 81
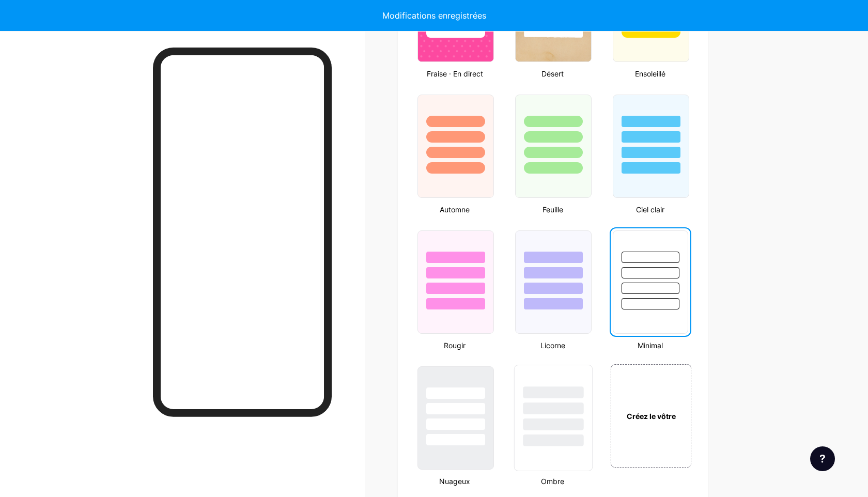
click at [556, 391] on div at bounding box center [553, 392] width 60 height 12
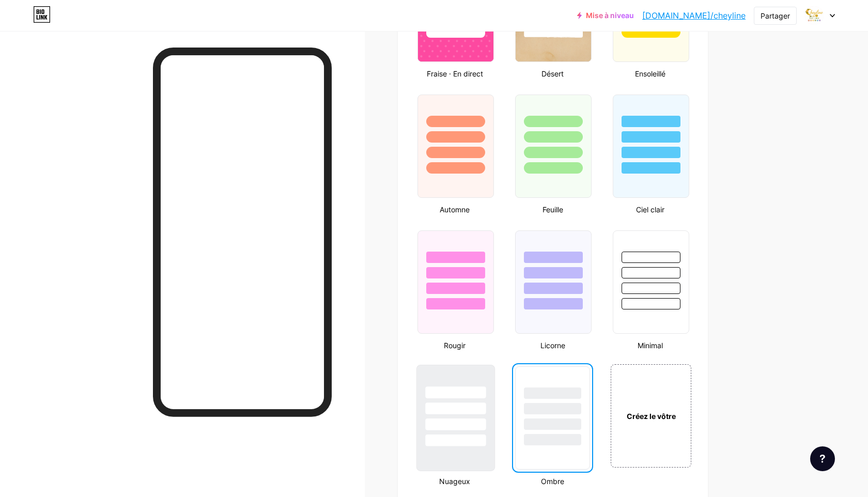
click at [479, 418] on div at bounding box center [454, 405] width 77 height 81
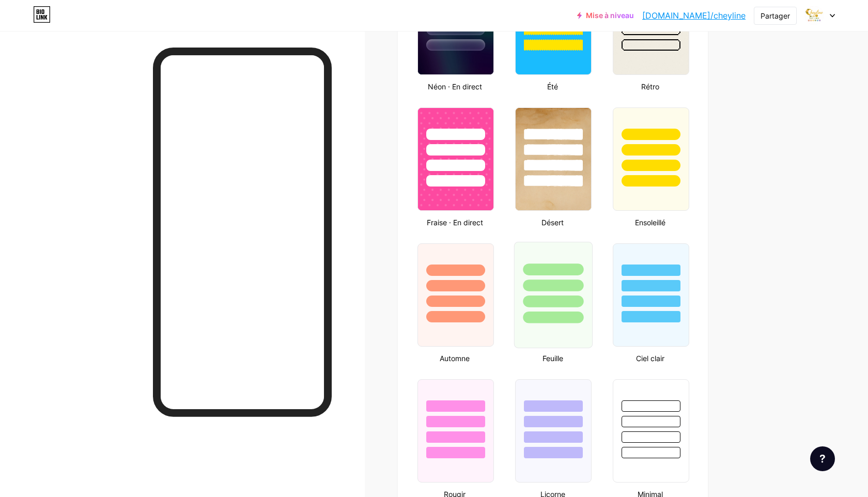
scroll to position [753, 0]
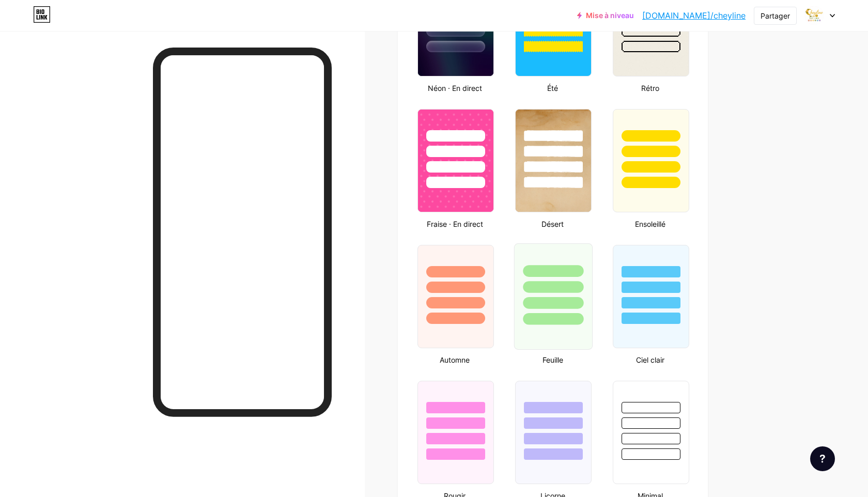
click at [571, 282] on div at bounding box center [553, 287] width 60 height 12
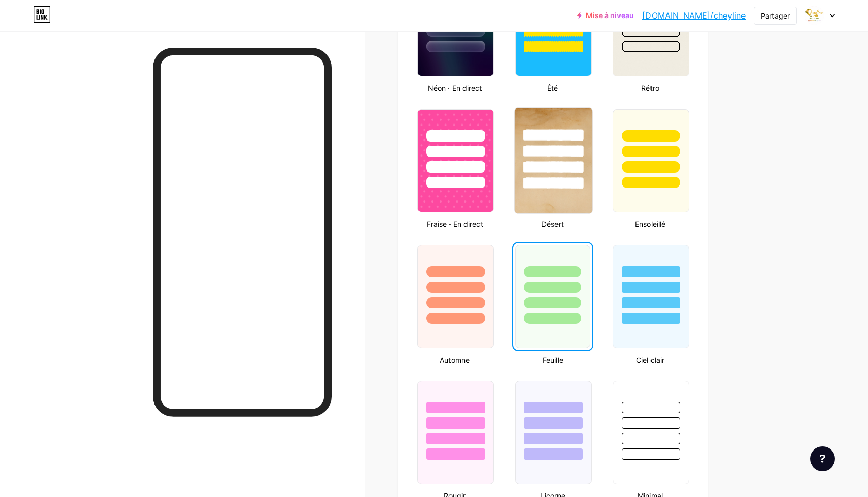
click at [568, 162] on div at bounding box center [553, 167] width 60 height 12
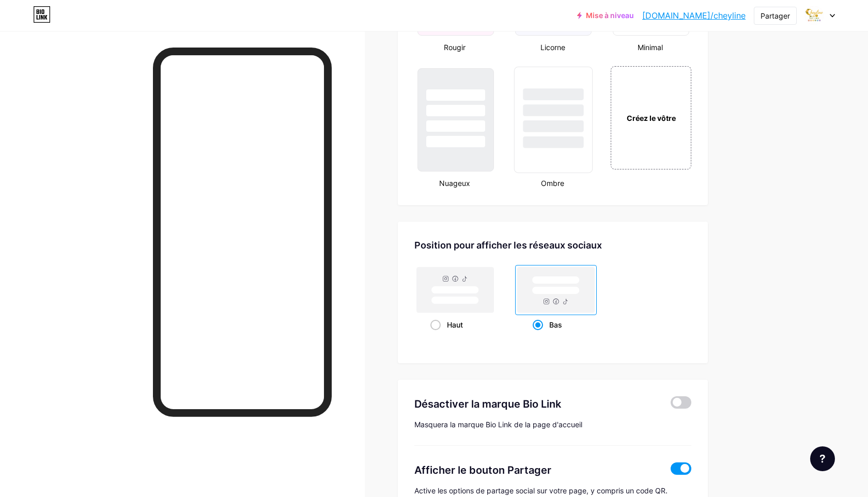
scroll to position [1268, 0]
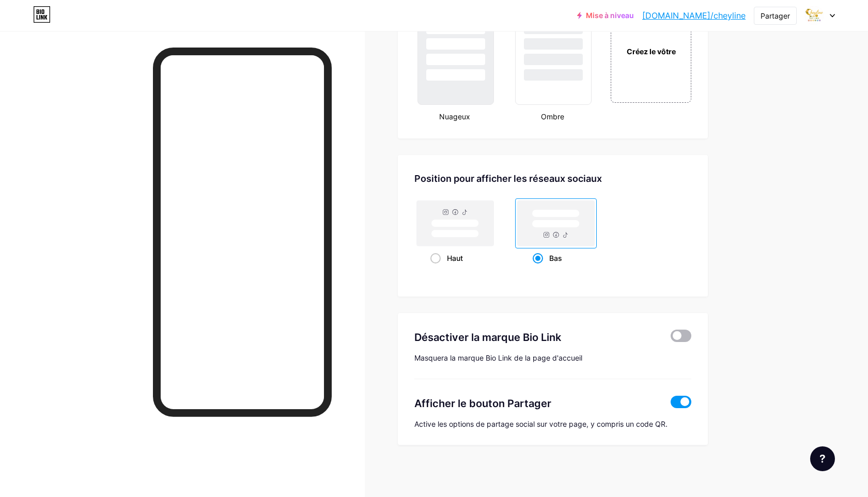
click at [684, 338] on span at bounding box center [680, 335] width 21 height 12
click at [670, 338] on input "checkbox" at bounding box center [670, 338] width 0 height 0
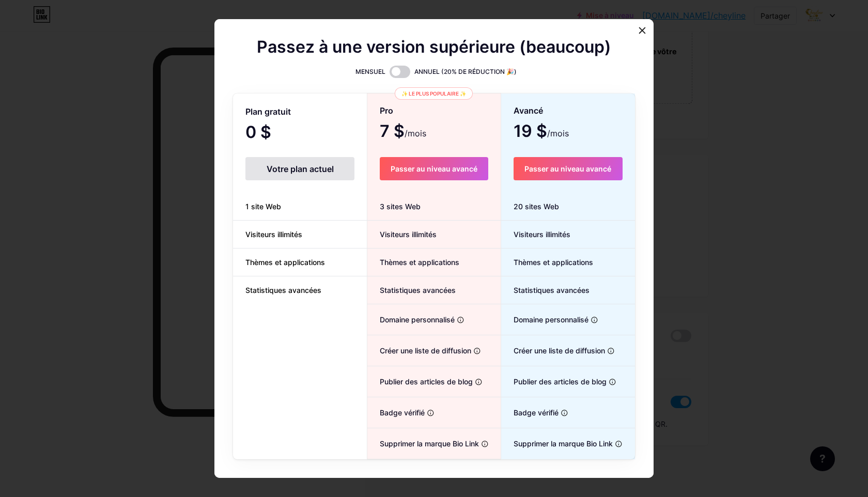
drag, startPoint x: 646, startPoint y: 28, endPoint x: 637, endPoint y: 34, distance: 10.2
click at [646, 28] on div at bounding box center [642, 30] width 19 height 19
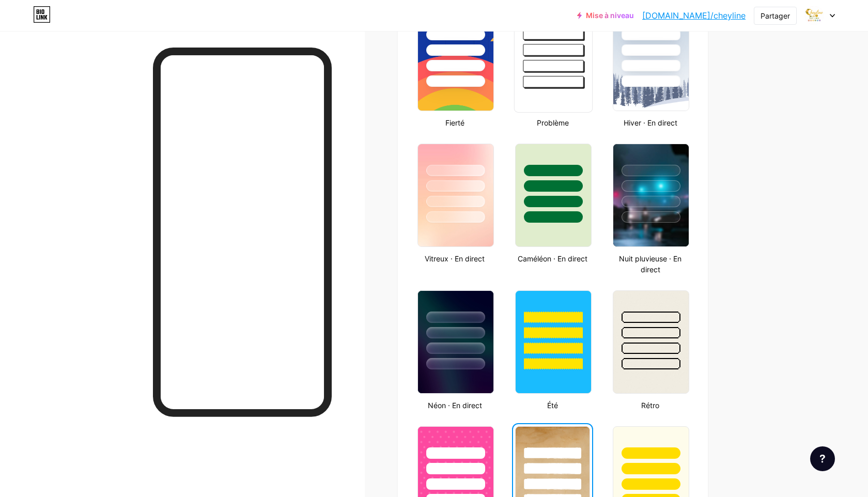
scroll to position [0, 0]
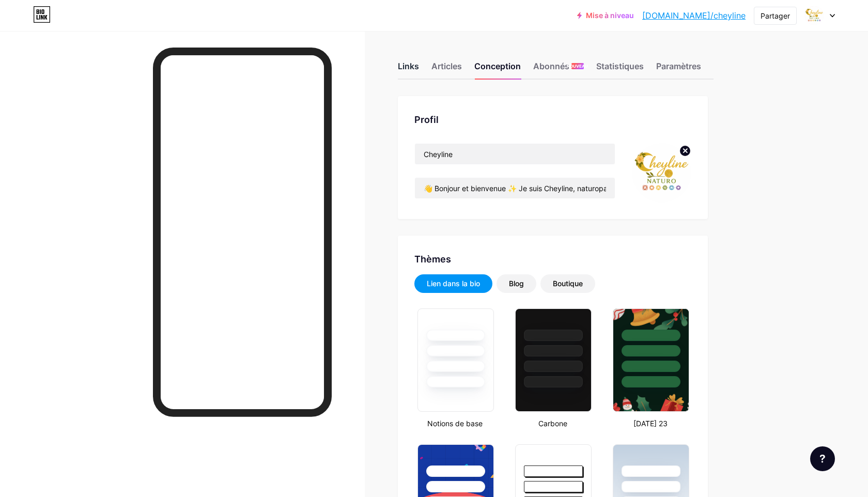
click at [406, 65] on font "Links" at bounding box center [408, 66] width 21 height 10
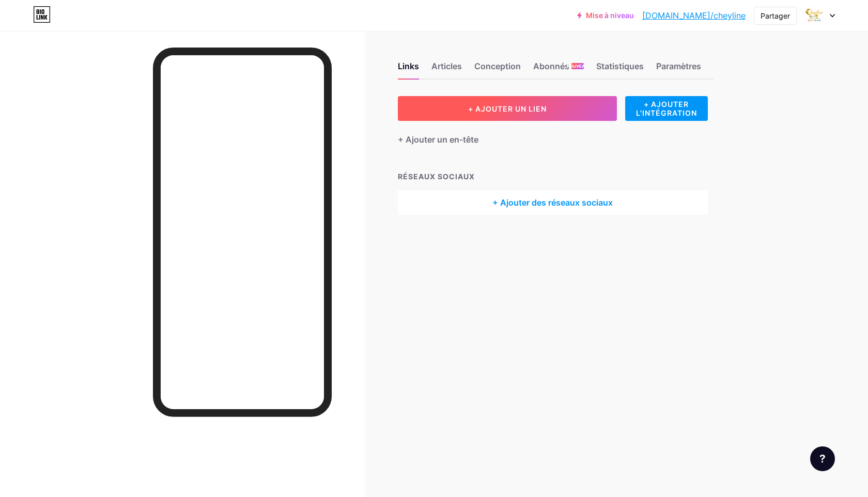
click at [458, 106] on button "+ AJOUTER UN LIEN" at bounding box center [507, 108] width 219 height 25
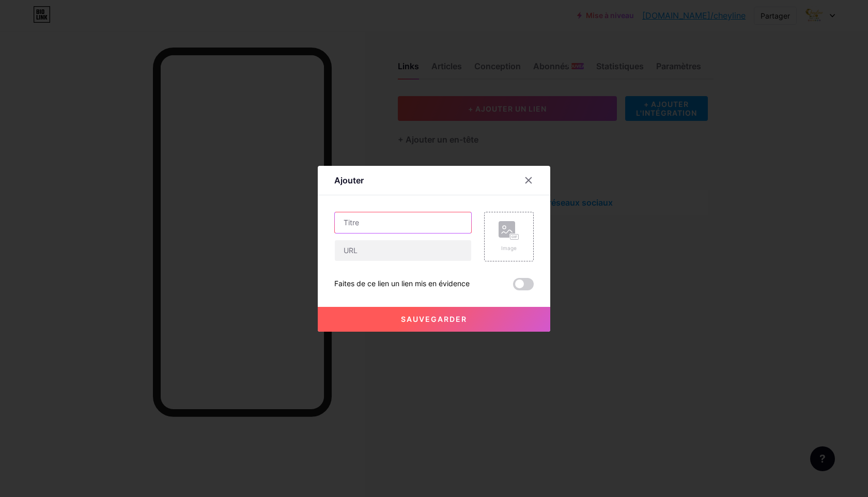
click at [419, 223] on input "text" at bounding box center [403, 222] width 136 height 21
click at [395, 223] on input "text" at bounding box center [403, 222] width 136 height 21
click at [527, 184] on div at bounding box center [528, 180] width 19 height 19
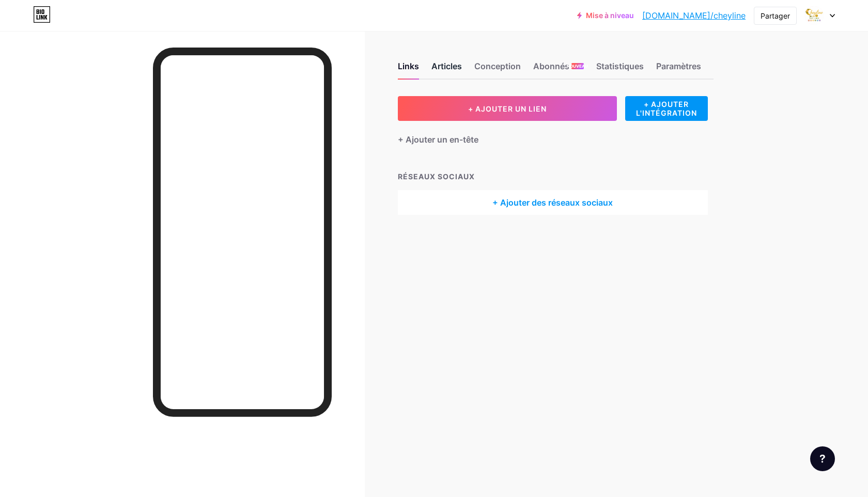
click at [449, 61] on font "Articles" at bounding box center [446, 66] width 30 height 10
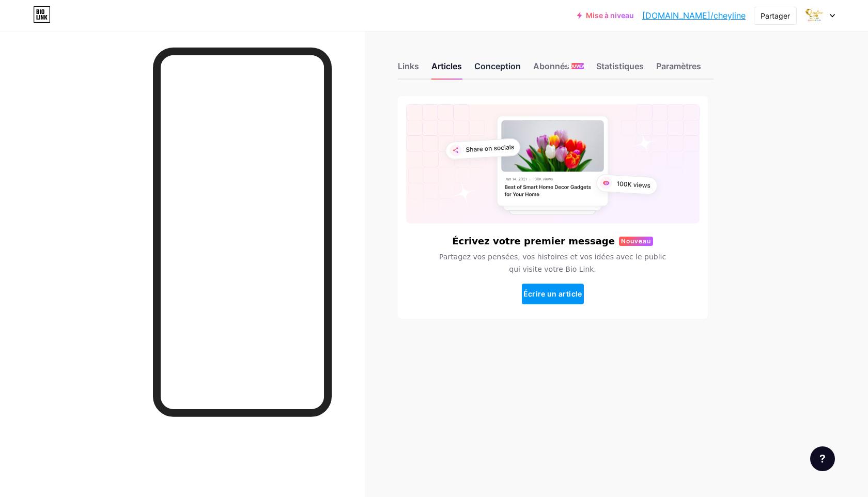
click at [511, 66] on font "Conception" at bounding box center [497, 66] width 46 height 10
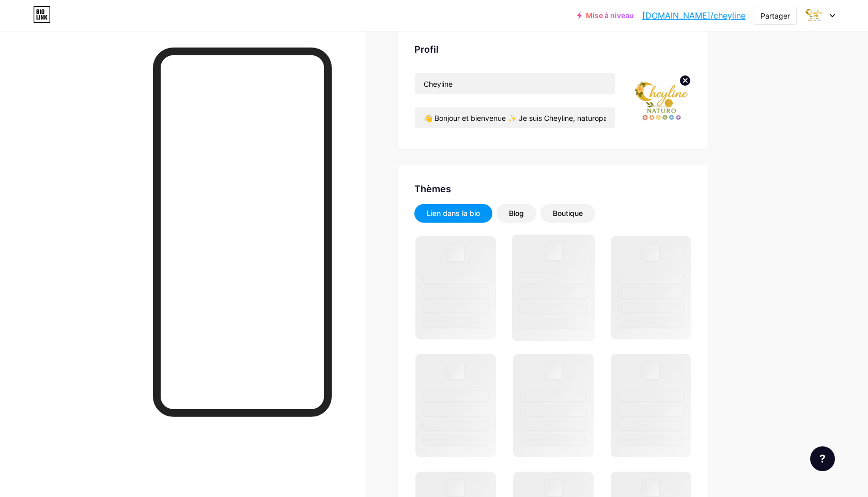
scroll to position [92, 0]
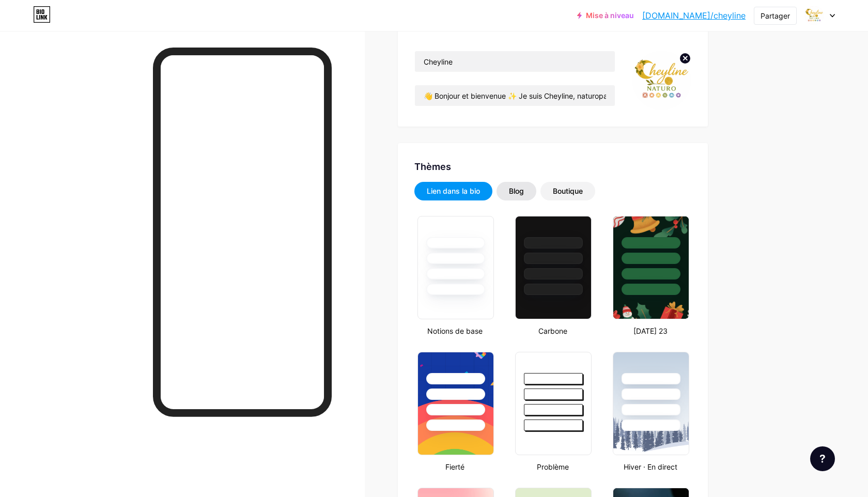
click at [528, 193] on div "Blog" at bounding box center [516, 191] width 40 height 19
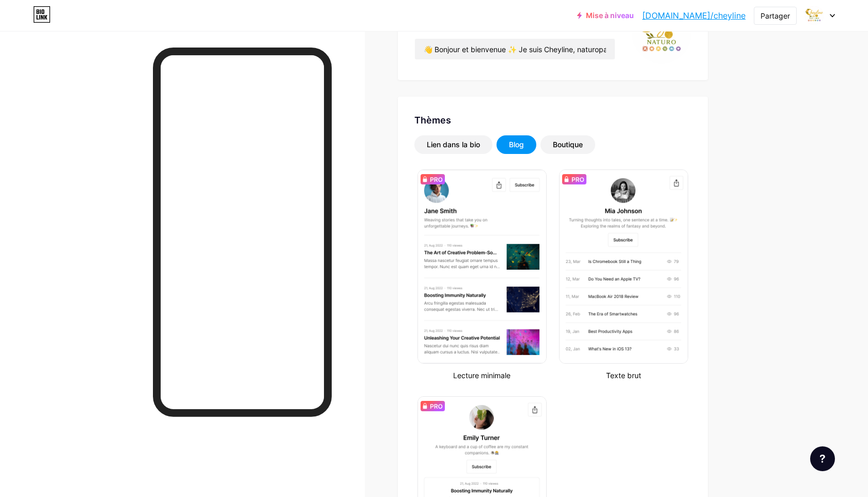
scroll to position [0, 0]
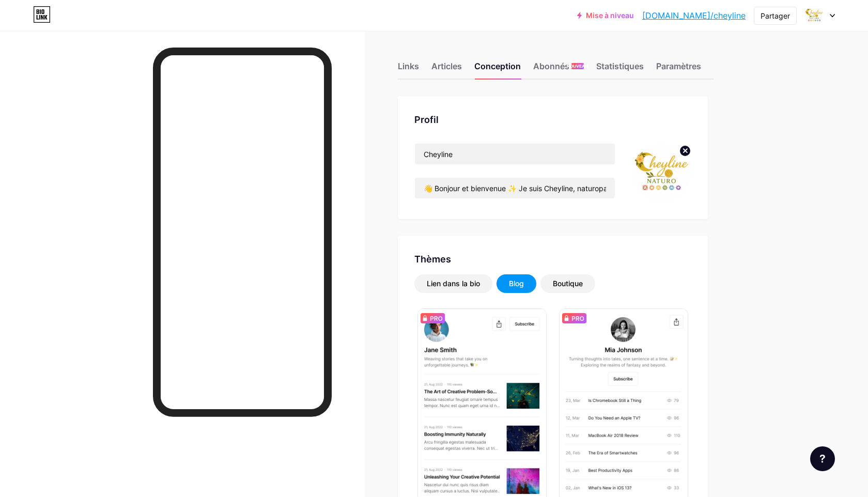
drag, startPoint x: 565, startPoint y: 286, endPoint x: 603, endPoint y: 284, distance: 38.3
click at [565, 286] on font "Boutique" at bounding box center [568, 283] width 30 height 9
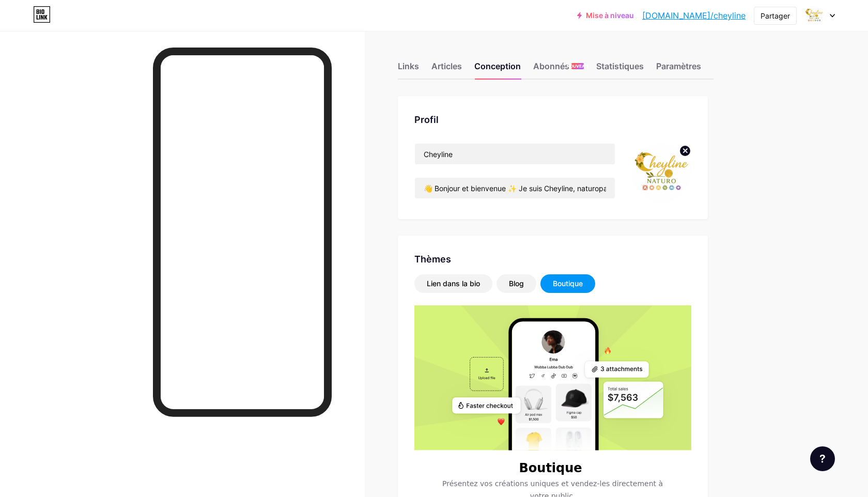
click at [680, 54] on div "Links Articles Conception Abonnés NOUVEAU Statistiques Paramètres" at bounding box center [556, 61] width 316 height 36
click at [409, 72] on div "Links" at bounding box center [408, 69] width 21 height 19
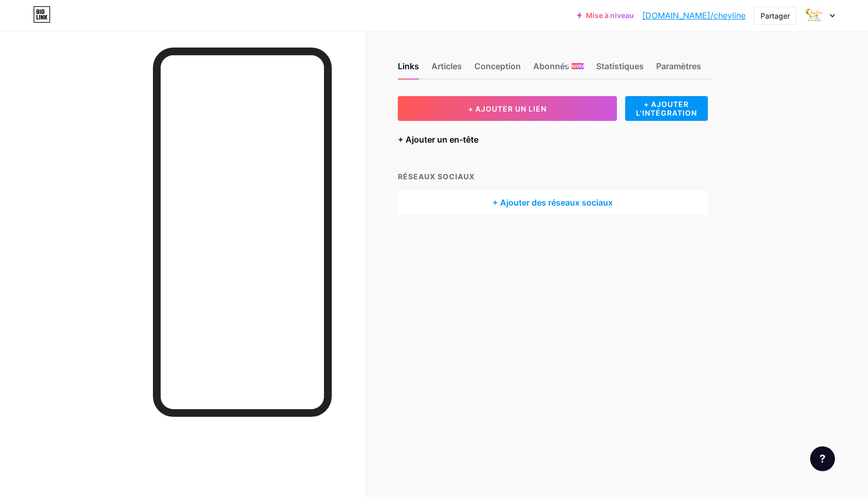
click at [442, 144] on font "+ Ajouter un en-tête" at bounding box center [438, 139] width 81 height 10
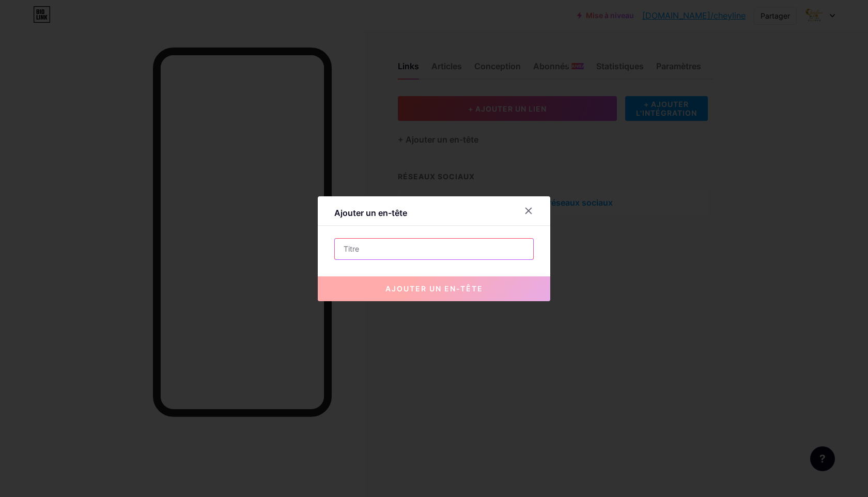
click at [416, 252] on input "text" at bounding box center [434, 249] width 198 height 21
click at [442, 252] on input "text" at bounding box center [434, 249] width 198 height 21
click at [436, 291] on font "ajouter un en-tête" at bounding box center [434, 288] width 98 height 9
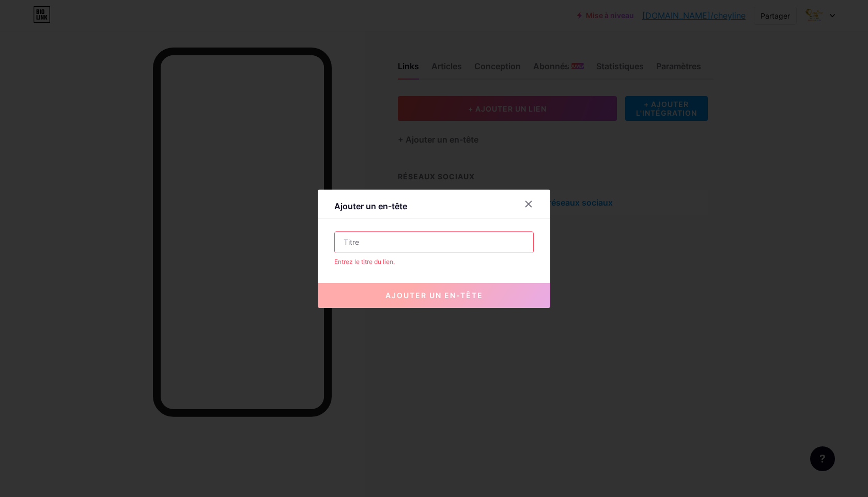
click at [418, 243] on input "text" at bounding box center [434, 242] width 198 height 21
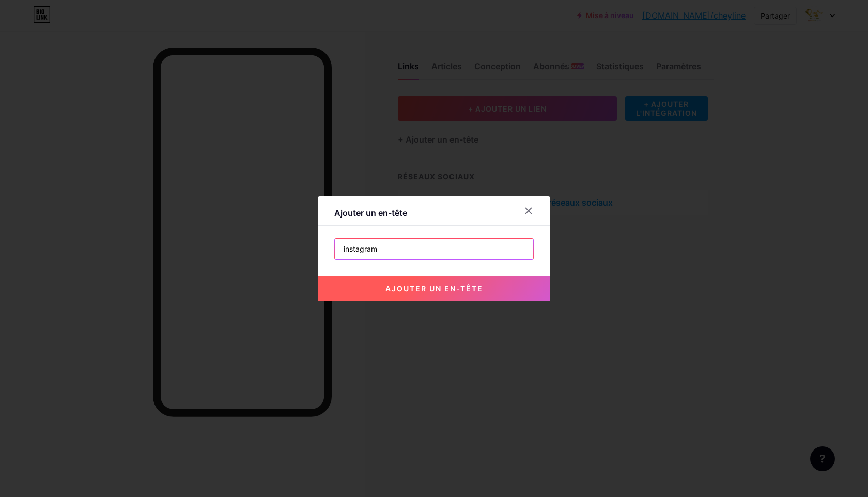
type input "instagram"
click at [402, 293] on button "ajouter un en-tête" at bounding box center [434, 288] width 232 height 25
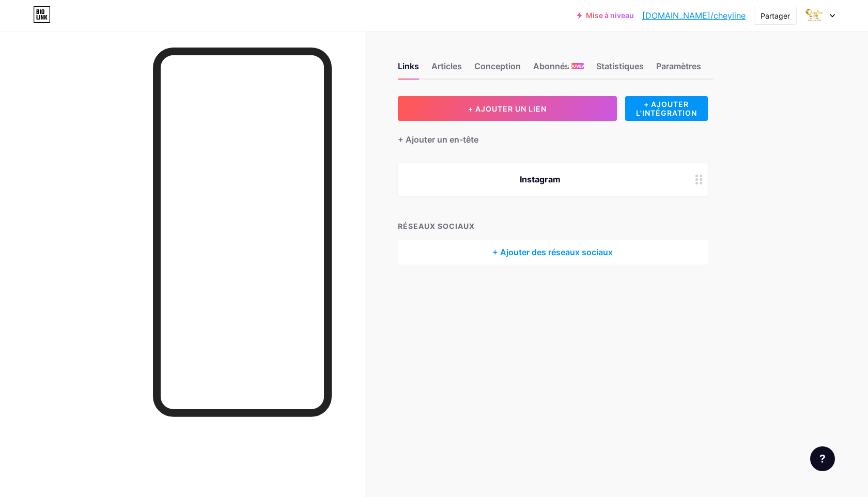
click at [619, 185] on div "Instagram" at bounding box center [553, 179] width 310 height 33
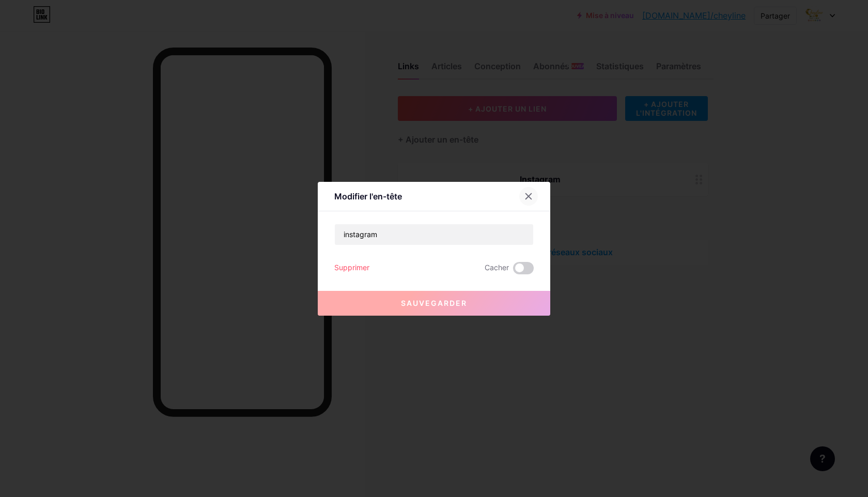
click at [529, 199] on icon at bounding box center [528, 196] width 8 height 8
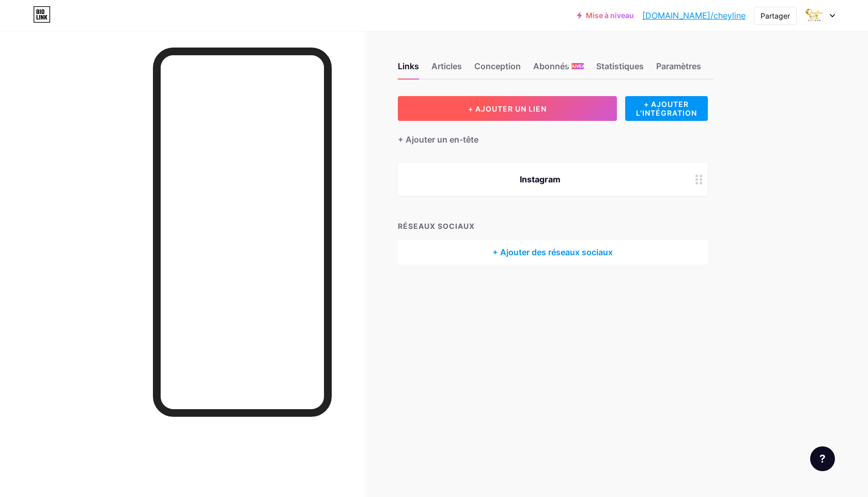
click at [509, 113] on button "+ AJOUTER UN LIEN" at bounding box center [507, 108] width 219 height 25
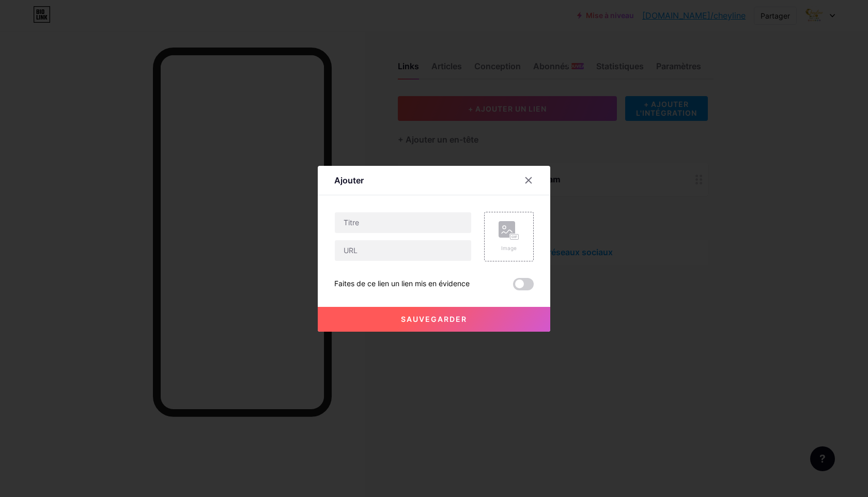
drag, startPoint x: 525, startPoint y: 181, endPoint x: 531, endPoint y: 181, distance: 5.7
click at [527, 181] on icon at bounding box center [528, 180] width 8 height 8
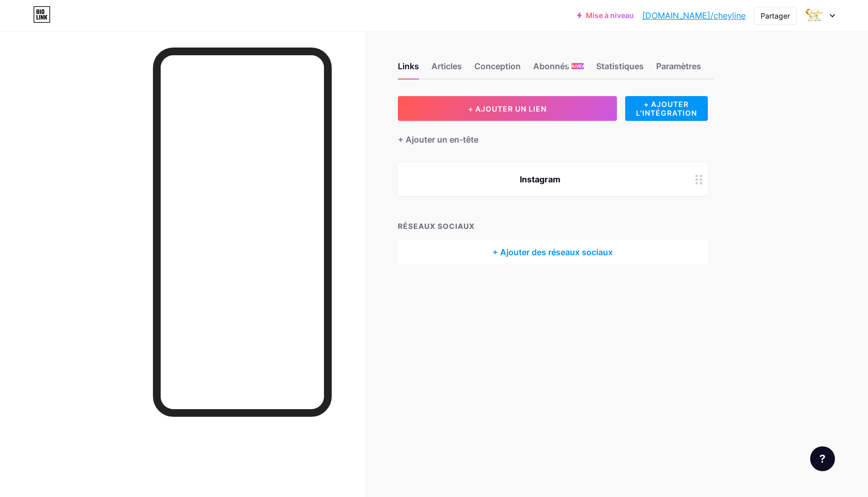
click at [704, 184] on div at bounding box center [699, 179] width 18 height 33
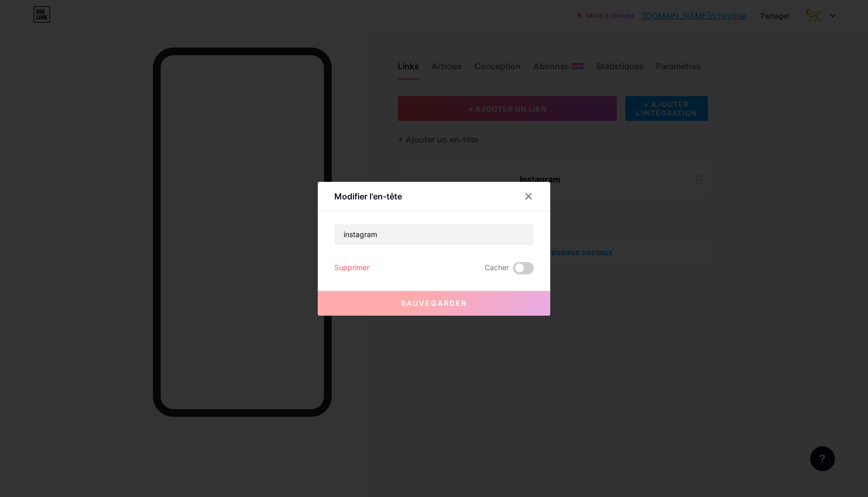
click at [481, 296] on button "Sauvegarder" at bounding box center [434, 303] width 232 height 25
click at [359, 269] on font "Supprimer" at bounding box center [351, 267] width 35 height 9
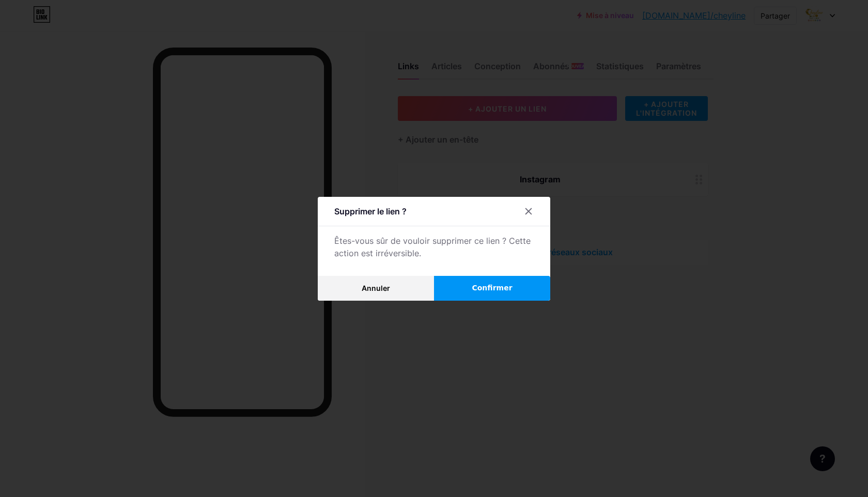
click at [494, 294] on button "Confirmer" at bounding box center [492, 288] width 116 height 25
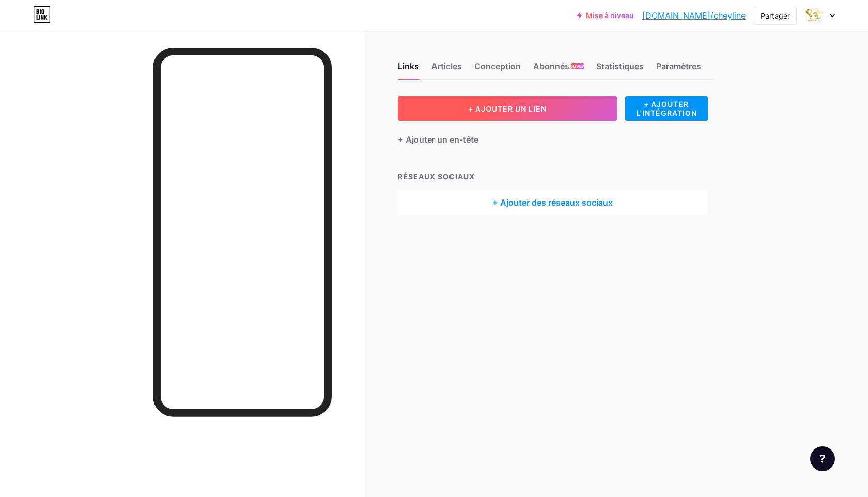
click at [527, 114] on button "+ AJOUTER UN LIEN" at bounding box center [507, 108] width 219 height 25
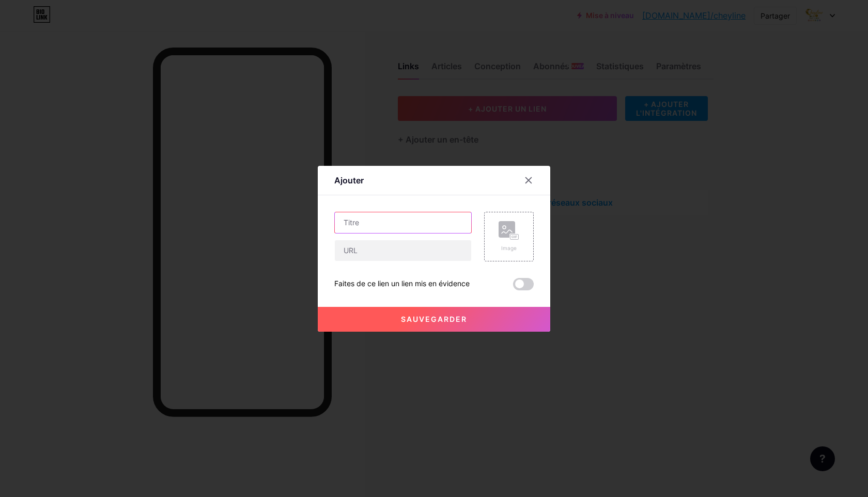
click at [418, 223] on input "text" at bounding box center [403, 222] width 136 height 21
type input "instagram"
click at [376, 253] on input "text" at bounding box center [403, 250] width 136 height 21
paste input "[URL][DOMAIN_NAME]"
type input "[URL][DOMAIN_NAME]"
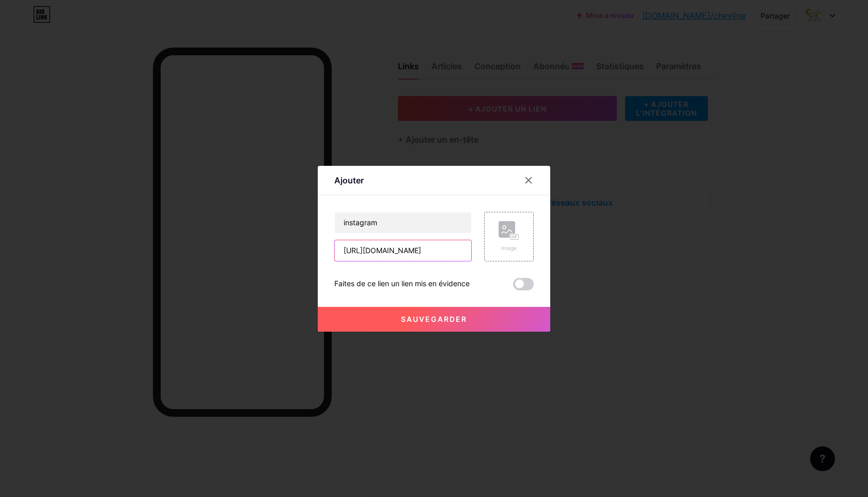
drag, startPoint x: 432, startPoint y: 254, endPoint x: 310, endPoint y: 243, distance: 122.4
click at [310, 243] on div "Ajouter Contenu YouTube Lisez des vidéos YouTube sans quitter votre page. AJOUT…" at bounding box center [434, 248] width 868 height 497
click at [423, 256] on input "text" at bounding box center [403, 250] width 136 height 21
paste input "[URL][DOMAIN_NAME][DOMAIN_NAME]"
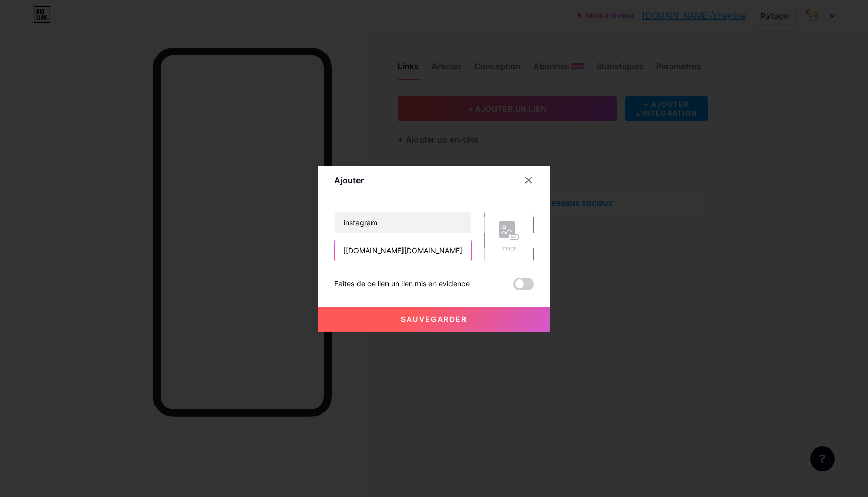
type input "[URL][DOMAIN_NAME][DOMAIN_NAME]"
click at [498, 237] on icon at bounding box center [508, 230] width 21 height 19
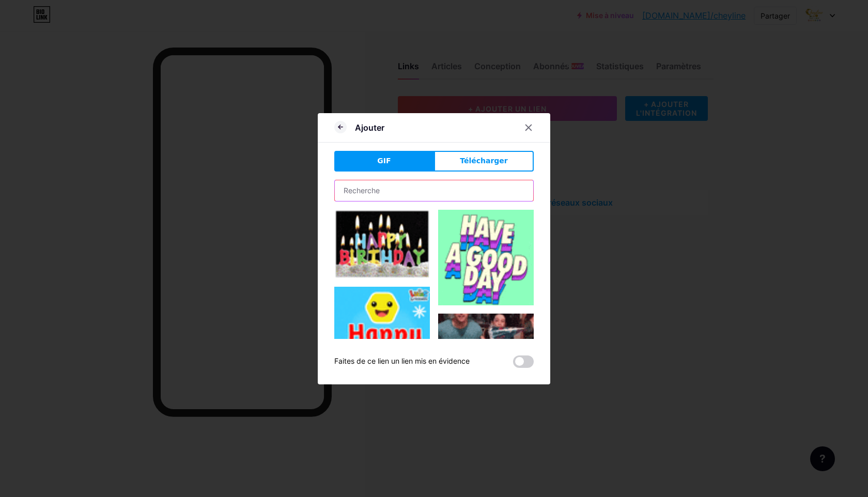
click at [408, 198] on input "text" at bounding box center [434, 190] width 198 height 21
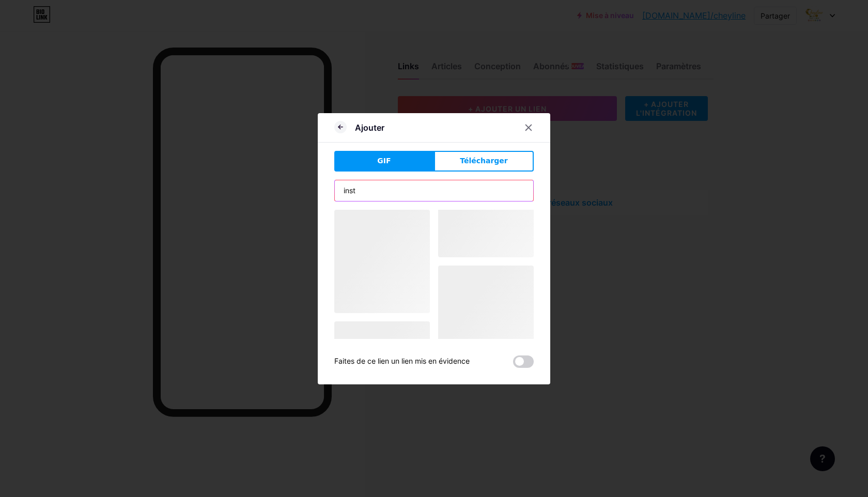
click at [412, 195] on input "inst" at bounding box center [434, 190] width 198 height 21
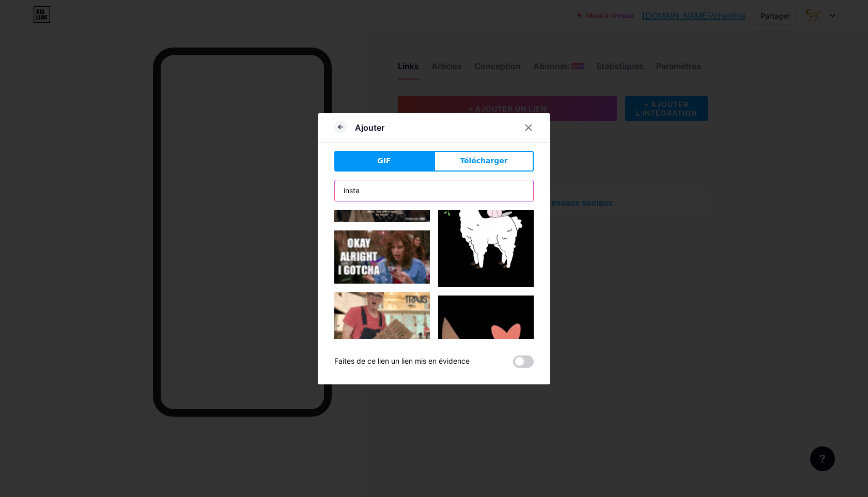
scroll to position [1984, 0]
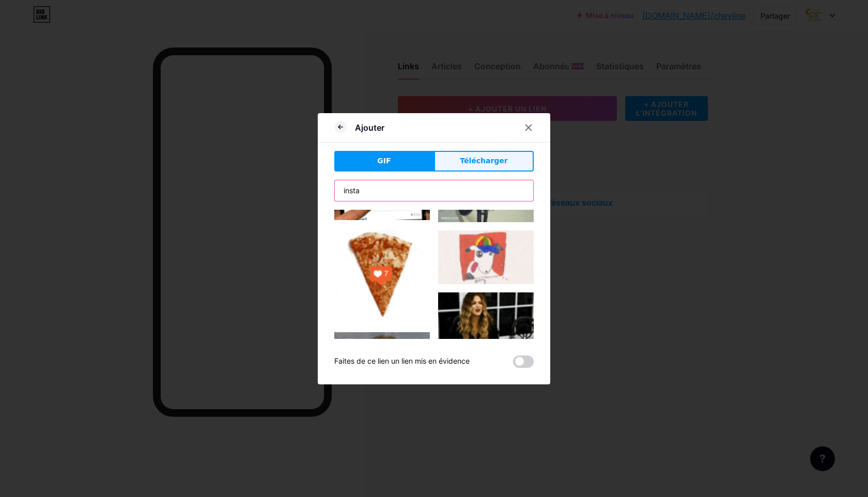
type input "insta"
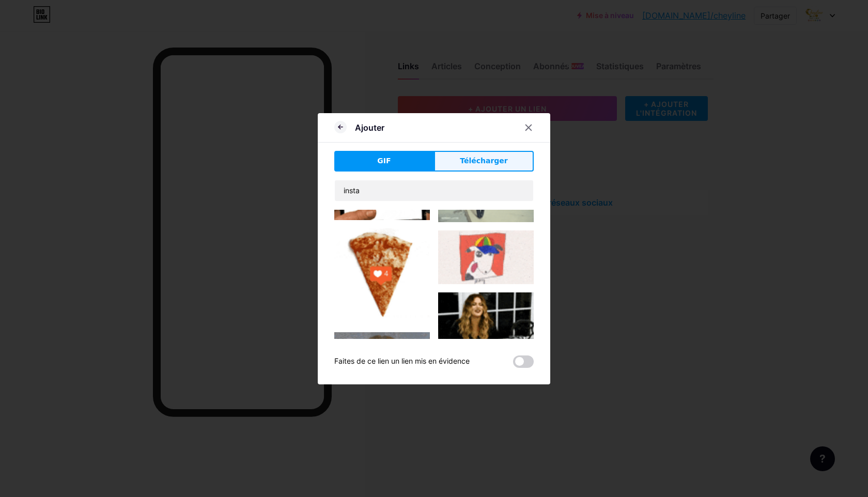
click at [473, 162] on font "Télécharger" at bounding box center [484, 160] width 48 height 8
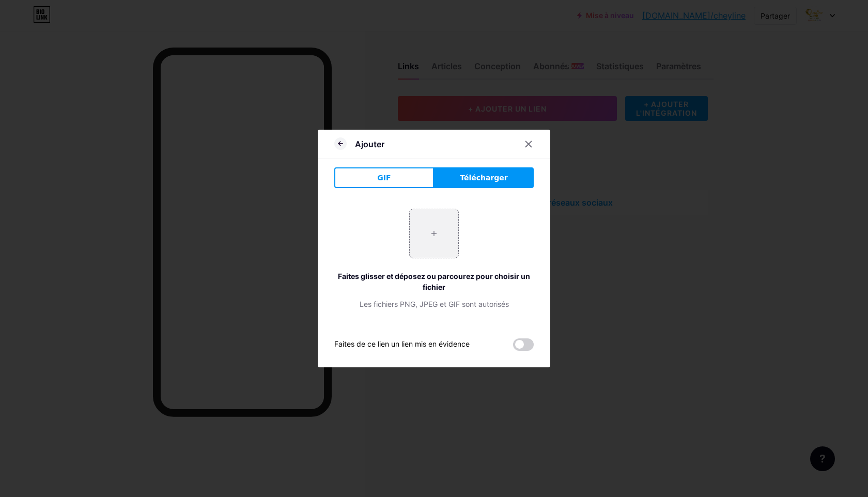
click at [470, 176] on font "Télécharger" at bounding box center [484, 178] width 48 height 8
click at [420, 230] on input "file" at bounding box center [434, 233] width 49 height 49
type input "C:\fakepath\instagram logo.jpeg"
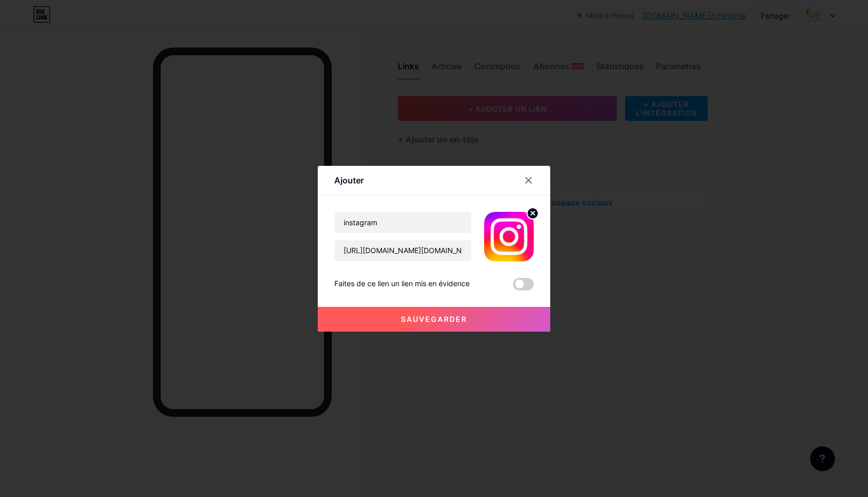
click at [476, 325] on button "Sauvegarder" at bounding box center [434, 319] width 232 height 25
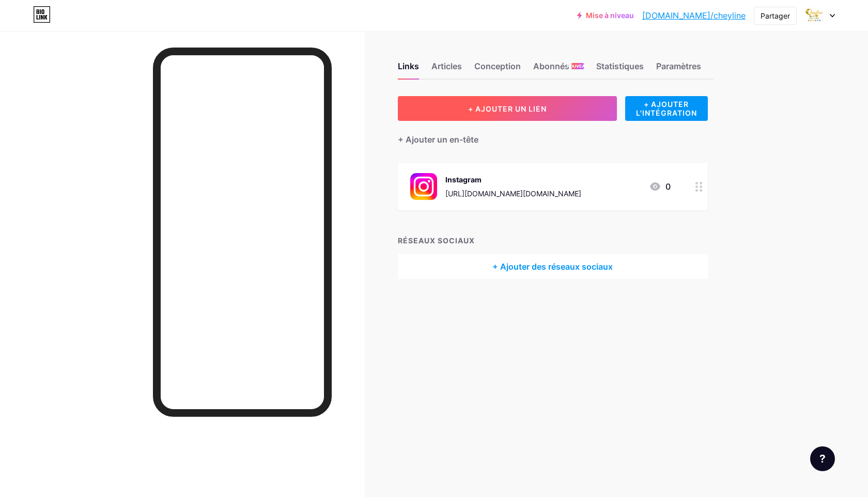
click at [500, 115] on button "+ AJOUTER UN LIEN" at bounding box center [507, 108] width 219 height 25
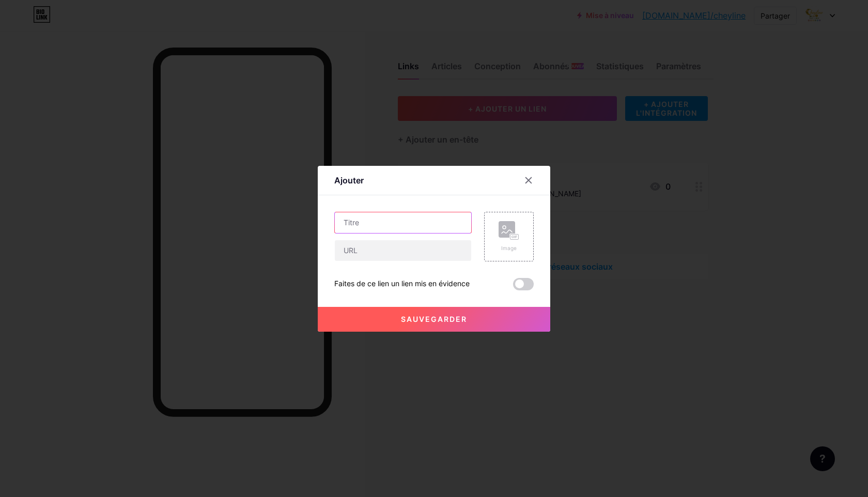
click at [411, 222] on input "text" at bounding box center [403, 222] width 136 height 21
type input "Facebook"
click at [384, 257] on input "text" at bounding box center [403, 250] width 136 height 21
paste input "[URL][DOMAIN_NAME]"
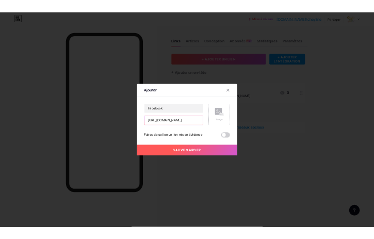
scroll to position [0, 87]
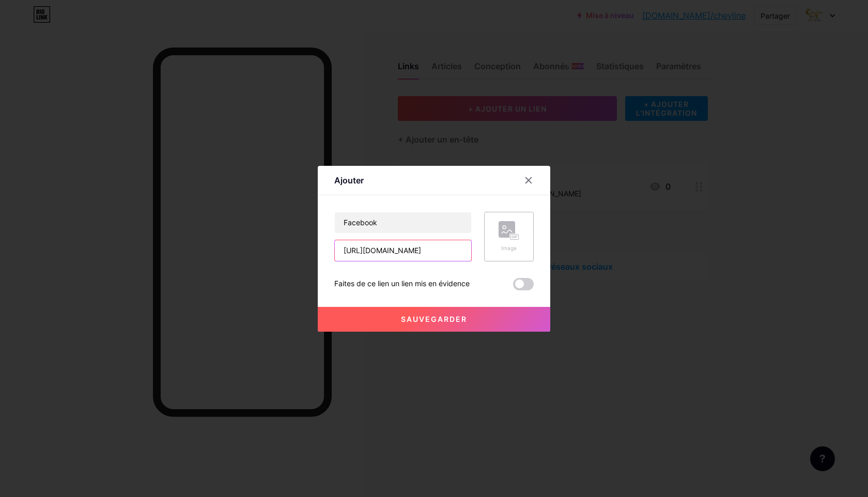
type input "[URL][DOMAIN_NAME]"
click at [516, 234] on rect at bounding box center [514, 236] width 8 height 5
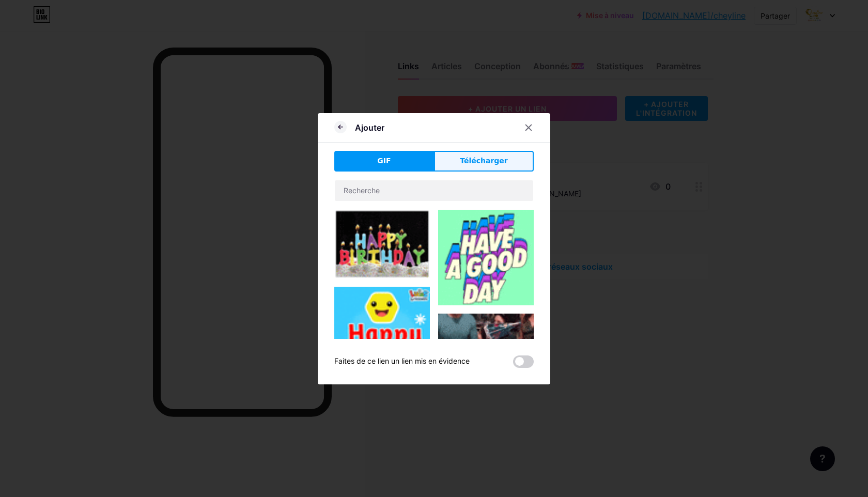
click at [460, 156] on button "Télécharger" at bounding box center [484, 161] width 100 height 21
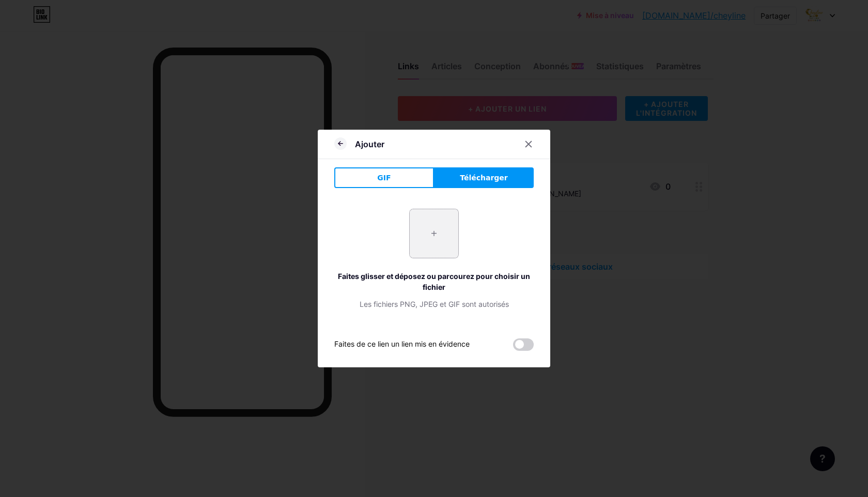
click at [428, 245] on input "file" at bounding box center [434, 233] width 49 height 49
type input "C:\fakepath\facebook logo.png"
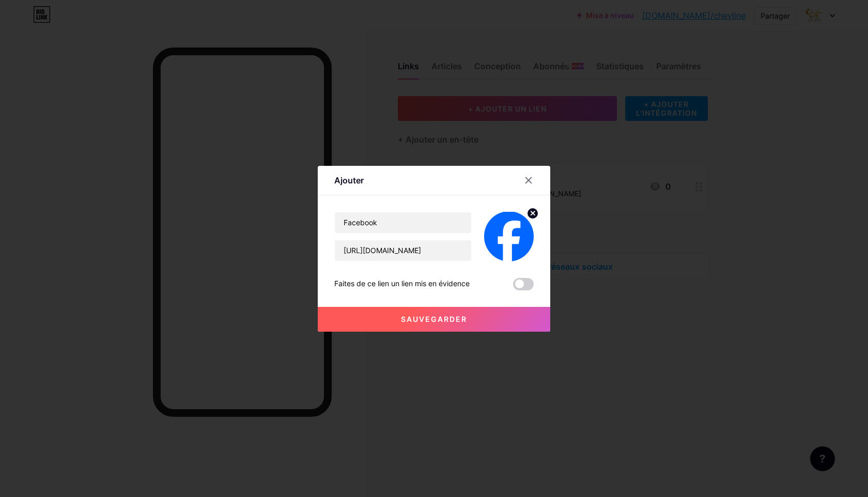
click at [526, 319] on button "Sauvegarder" at bounding box center [434, 319] width 232 height 25
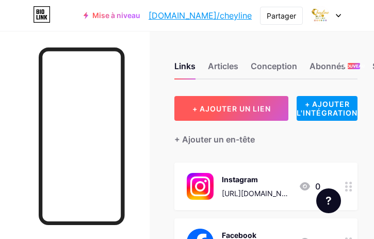
click at [218, 112] on font "+ AJOUTER UN LIEN" at bounding box center [232, 108] width 79 height 9
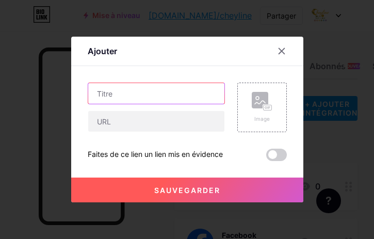
click at [151, 90] on input "text" at bounding box center [156, 93] width 136 height 21
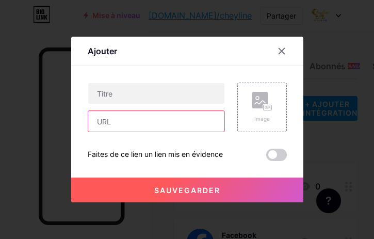
click at [129, 114] on input "text" at bounding box center [156, 121] width 136 height 21
paste input "[URL][DOMAIN_NAME]"
drag, startPoint x: 124, startPoint y: 121, endPoint x: 77, endPoint y: 104, distance: 49.8
click at [54, 113] on div "Ajouter Contenu YouTube Lisez des vidéos YouTube sans quitter votre page. AJOUT…" at bounding box center [187, 119] width 374 height 239
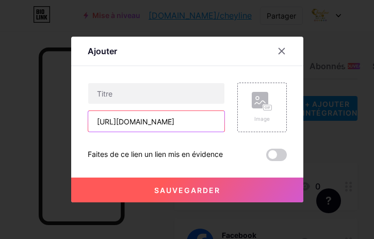
click at [172, 121] on input "[URL][DOMAIN_NAME]" at bounding box center [156, 121] width 136 height 21
drag, startPoint x: 167, startPoint y: 121, endPoint x: 142, endPoint y: 122, distance: 25.8
click at [142, 122] on input "[URL][DOMAIN_NAME]" at bounding box center [156, 121] width 136 height 21
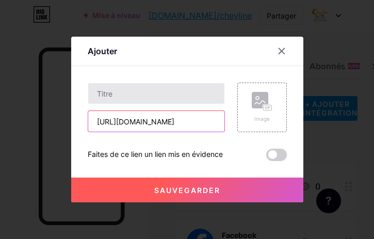
type input "[URL][DOMAIN_NAME]"
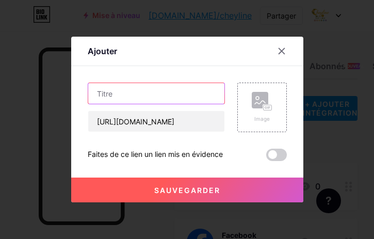
click at [118, 102] on input "text" at bounding box center [156, 93] width 136 height 21
paste input "inkedin"
type input "Linkedin"
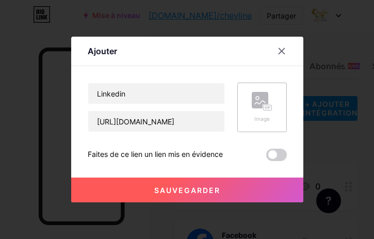
click at [254, 111] on icon at bounding box center [262, 101] width 21 height 19
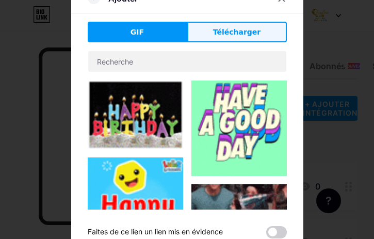
click at [191, 28] on button "Télécharger" at bounding box center [237, 32] width 100 height 21
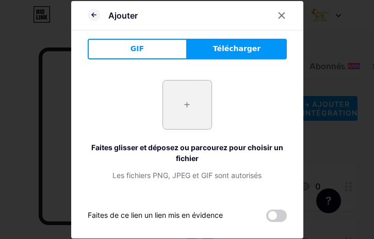
click at [180, 101] on input "file" at bounding box center [187, 105] width 49 height 49
type input "C:\fakepath\linkedin-logo.webp"
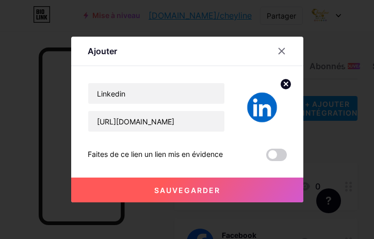
click at [189, 193] on font "Sauvegarder" at bounding box center [187, 190] width 66 height 9
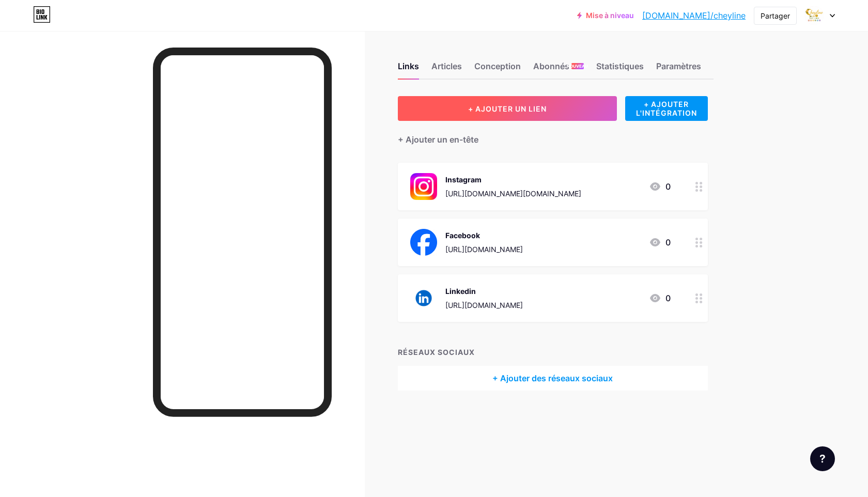
click at [511, 115] on button "+ AJOUTER UN LIEN" at bounding box center [507, 108] width 219 height 25
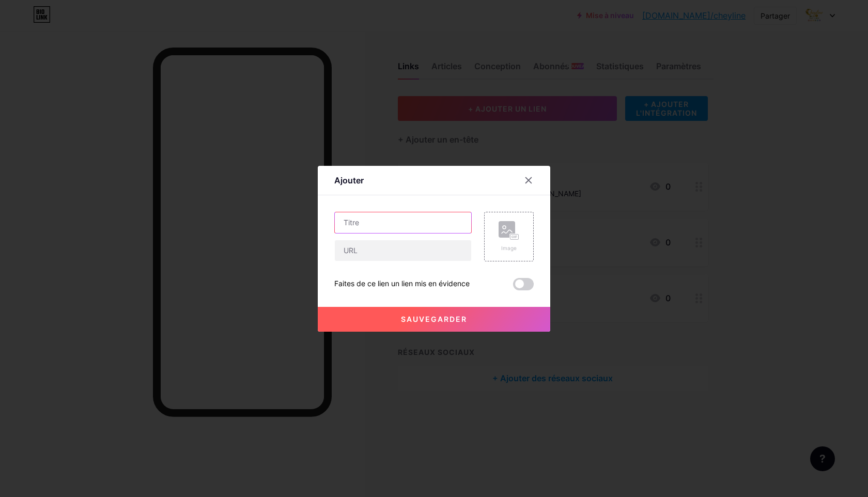
click at [434, 229] on input "text" at bounding box center [403, 222] width 136 height 21
type input "Whatsapp"
